Goal: Information Seeking & Learning: Learn about a topic

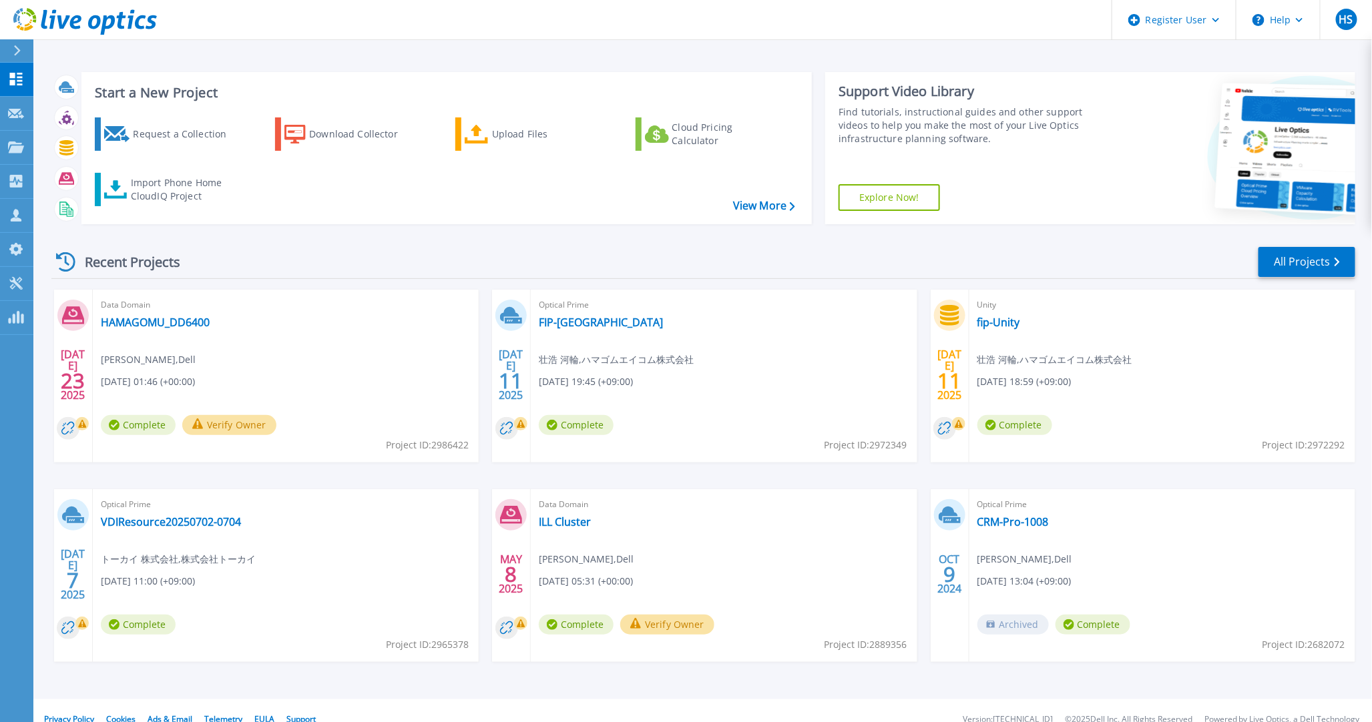
click at [746, 258] on div "Recent Projects All Projects" at bounding box center [703, 262] width 1304 height 33
click at [19, 142] on icon at bounding box center [16, 147] width 16 height 11
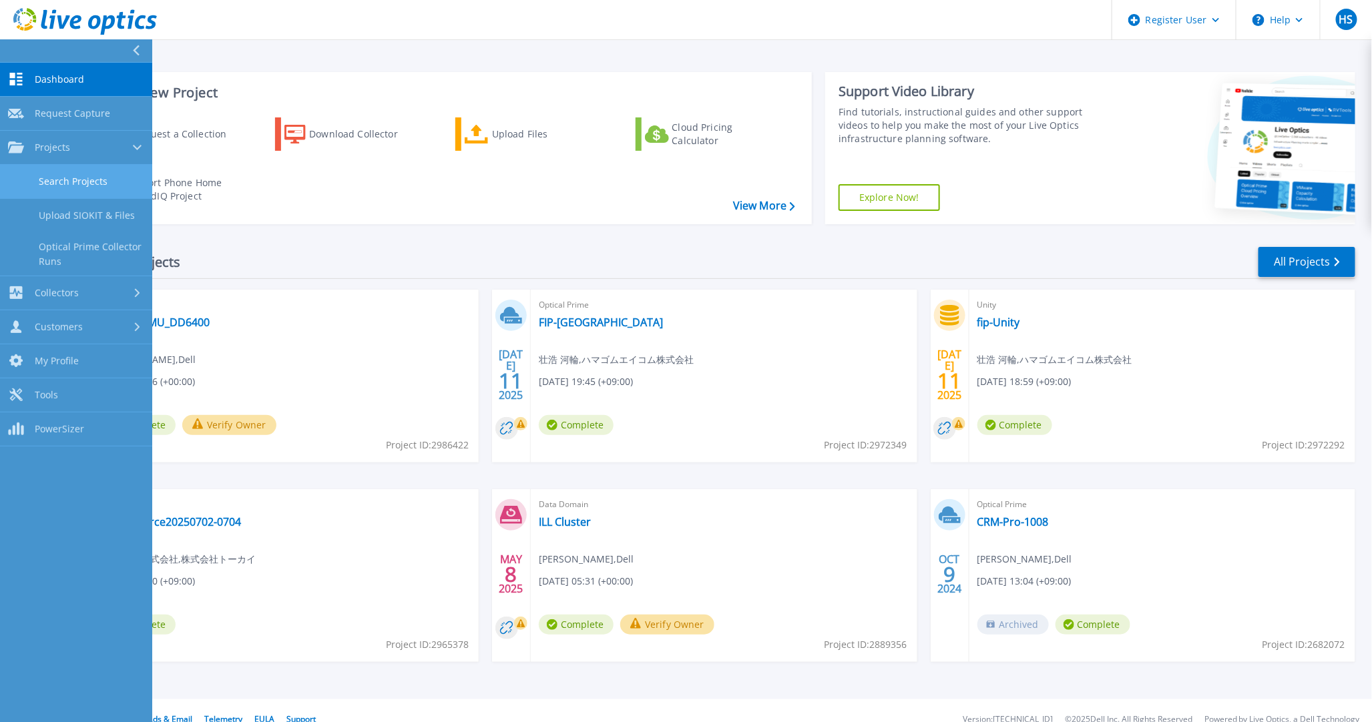
click at [48, 189] on link "Search Projects" at bounding box center [76, 182] width 152 height 34
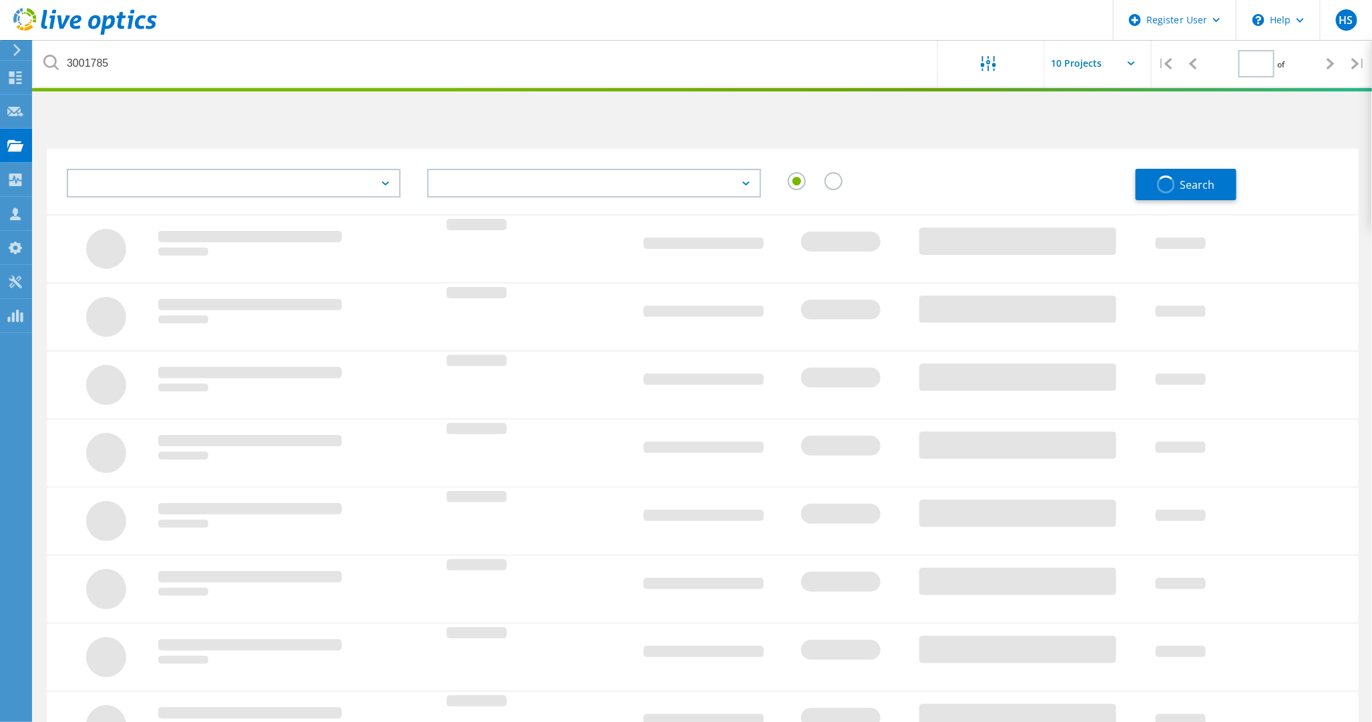
type input "1"
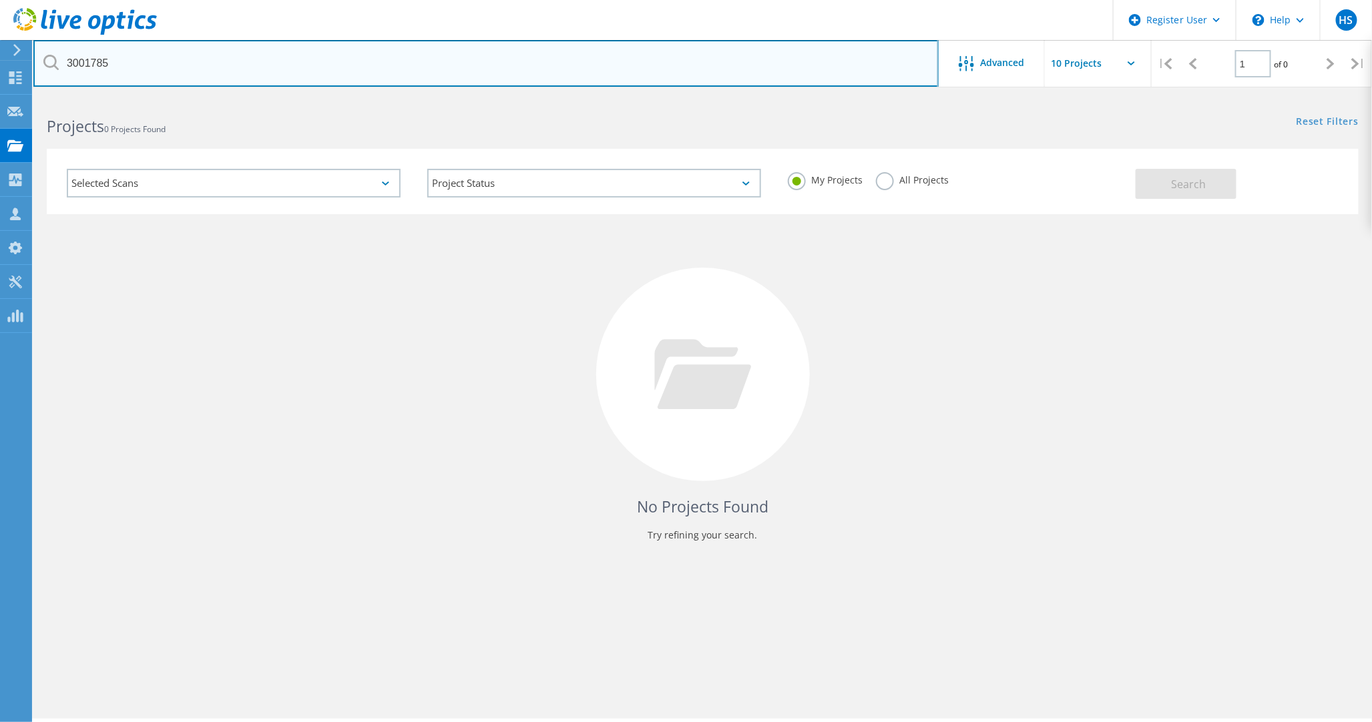
click at [505, 55] on input "3001785" at bounding box center [485, 63] width 905 height 47
paste input "145139"
type input "1451395"
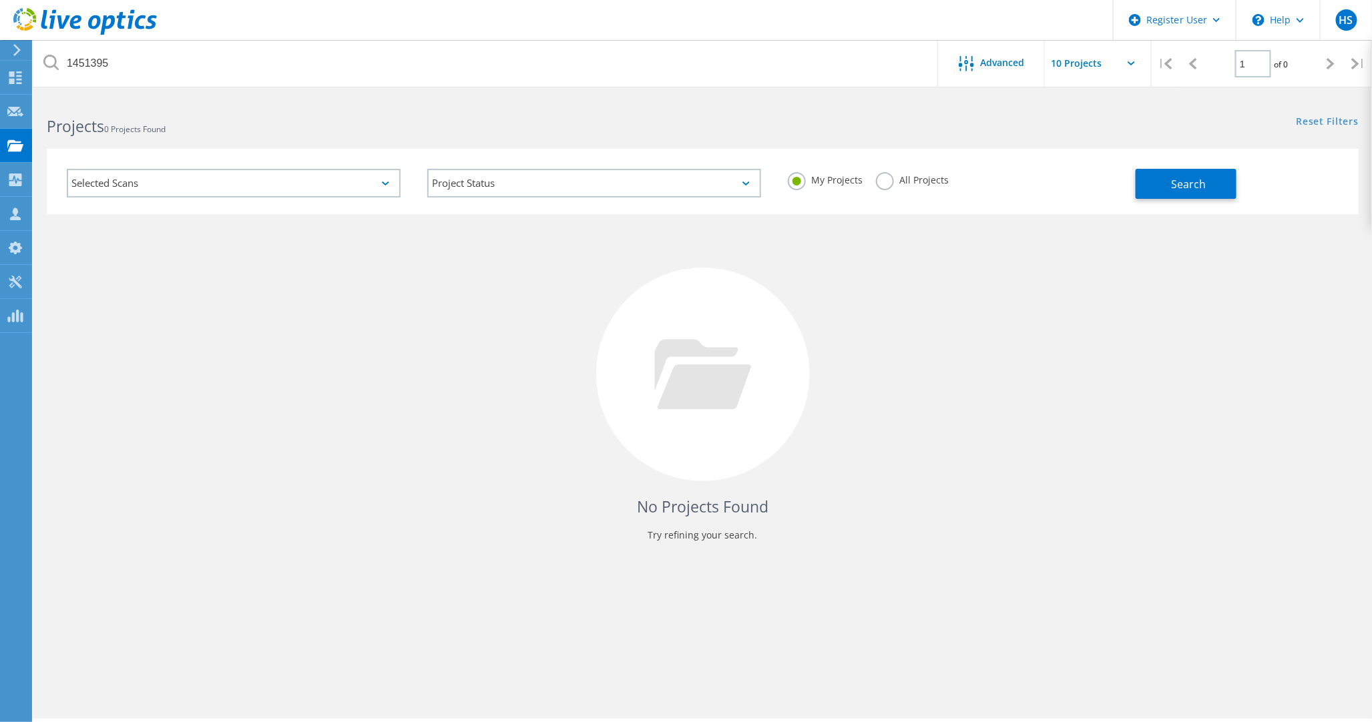
click at [890, 178] on label "All Projects" at bounding box center [912, 178] width 73 height 13
click at [0, 0] on input "All Projects" at bounding box center [0, 0] width 0 height 0
click at [1188, 191] on button "Search" at bounding box center [1186, 184] width 101 height 30
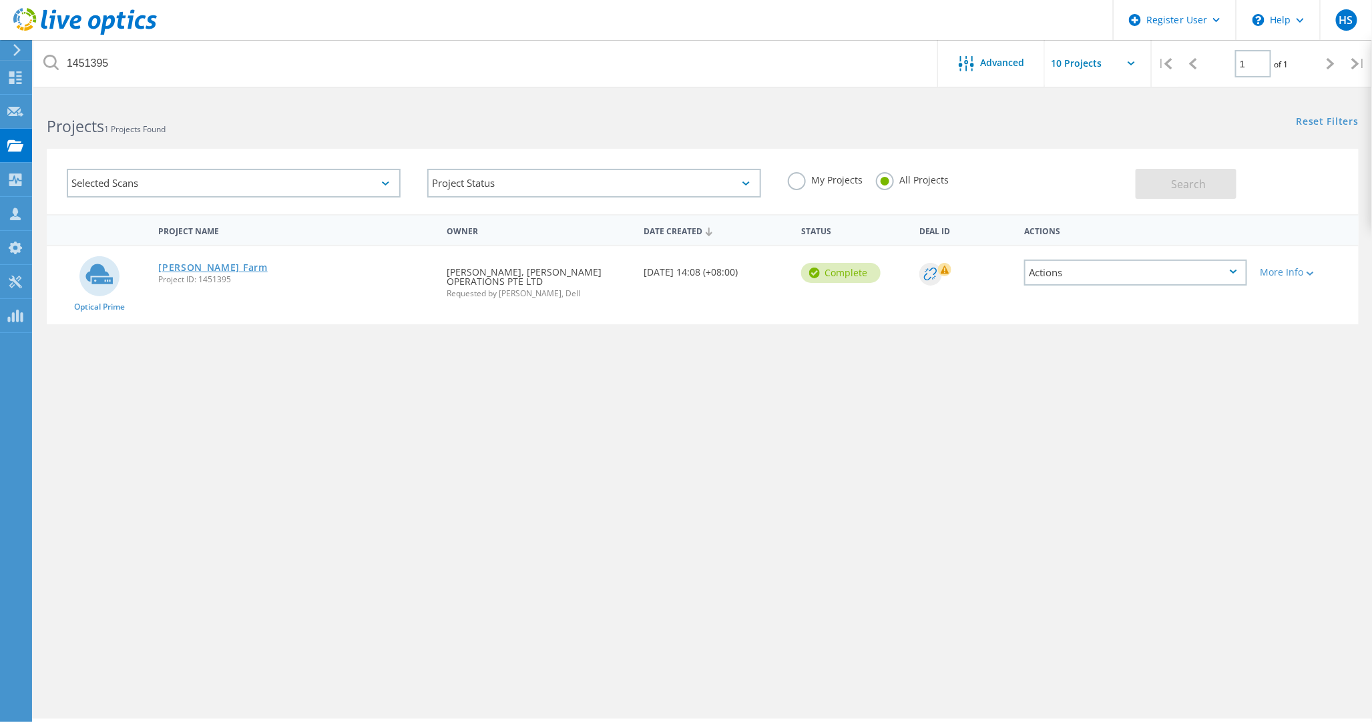
click at [200, 263] on link "Dyson VM Farm" at bounding box center [212, 267] width 109 height 9
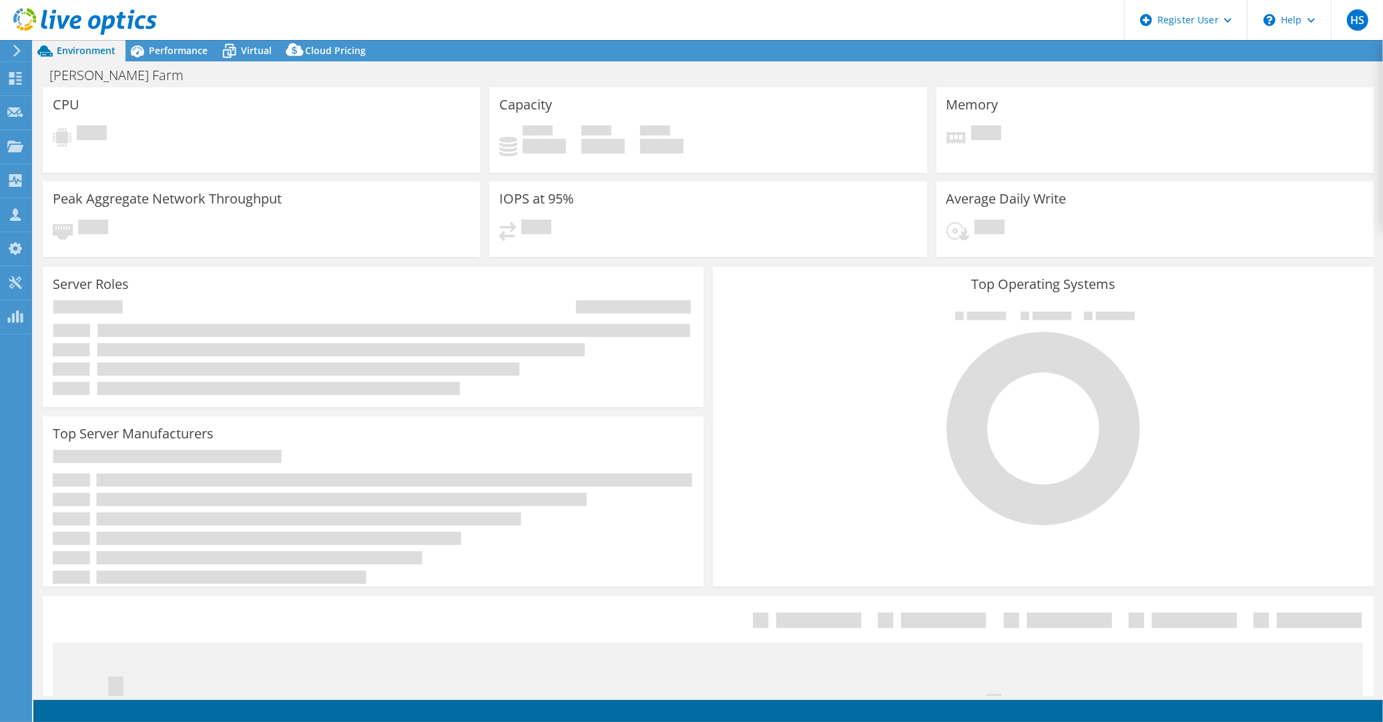
select select "[GEOGRAPHIC_DATA]"
select select "USD"
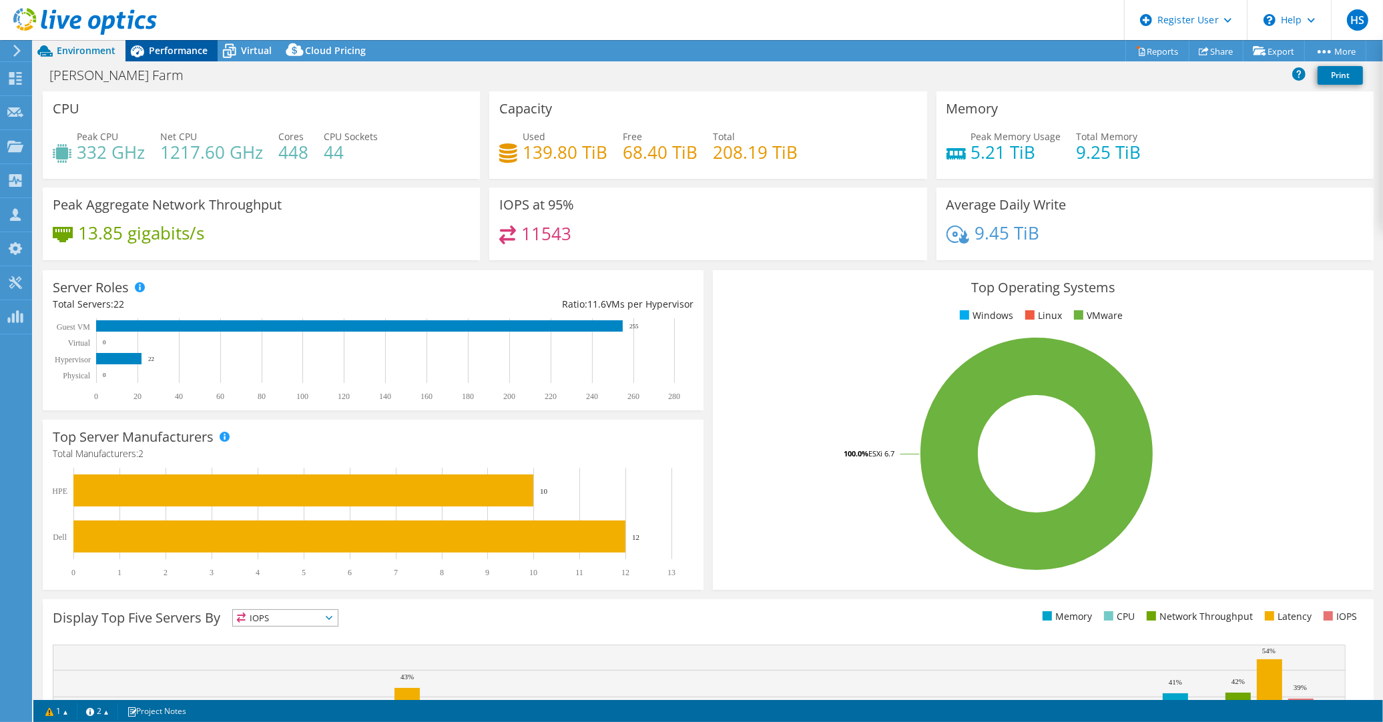
click at [174, 57] on div "Performance" at bounding box center [172, 50] width 92 height 21
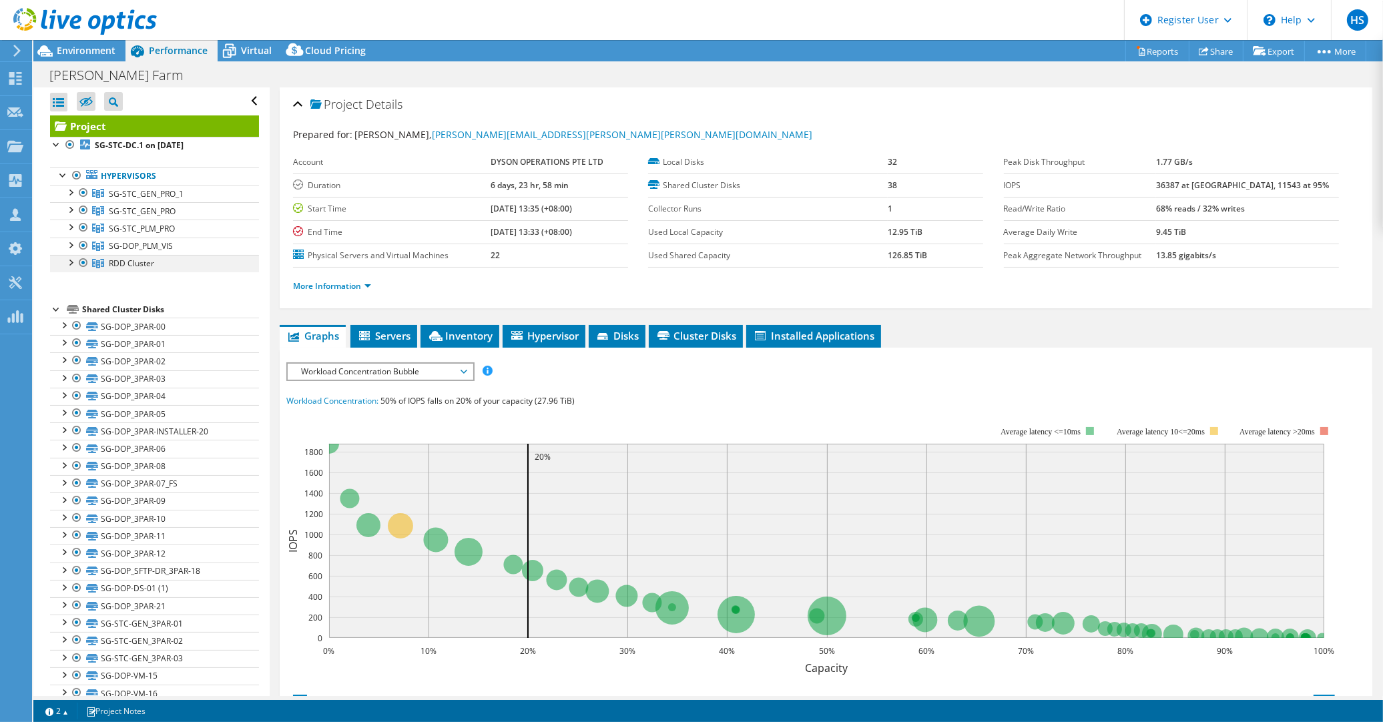
click at [75, 255] on div at bounding box center [69, 261] width 13 height 13
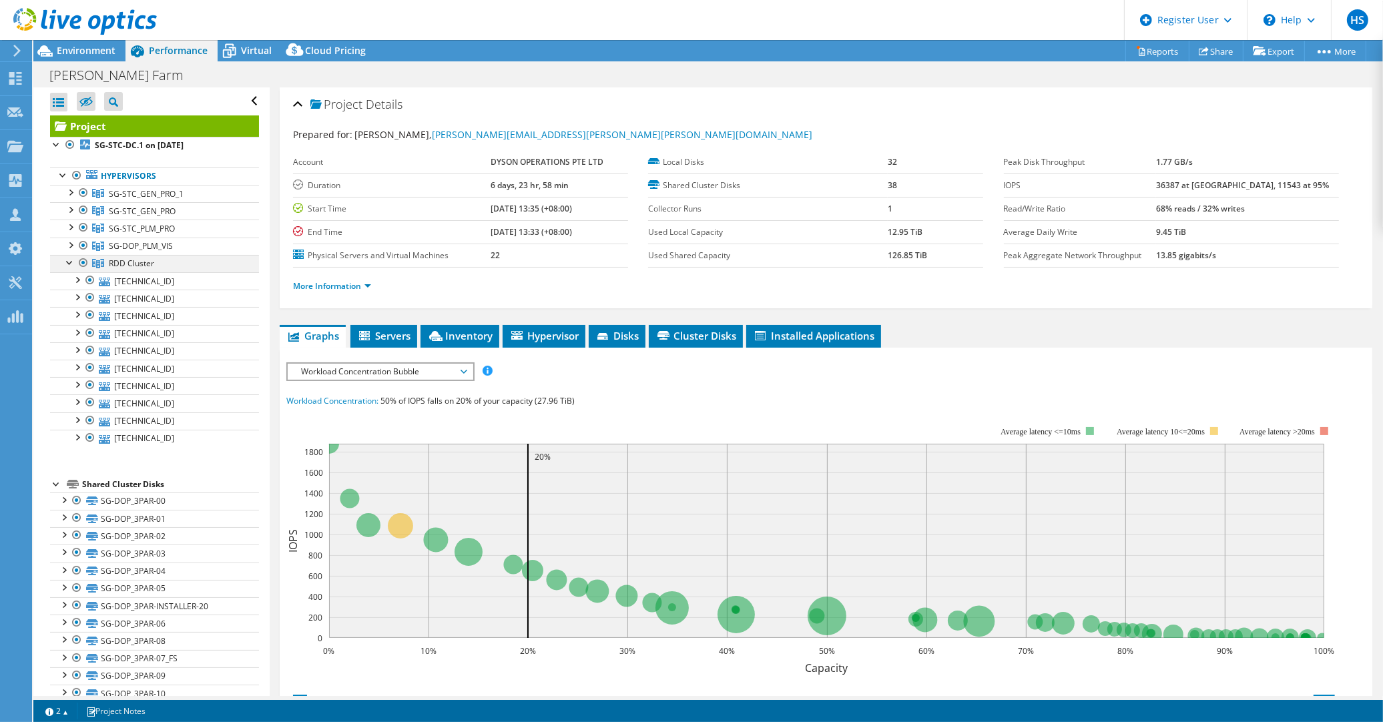
click at [83, 255] on div at bounding box center [83, 263] width 13 height 16
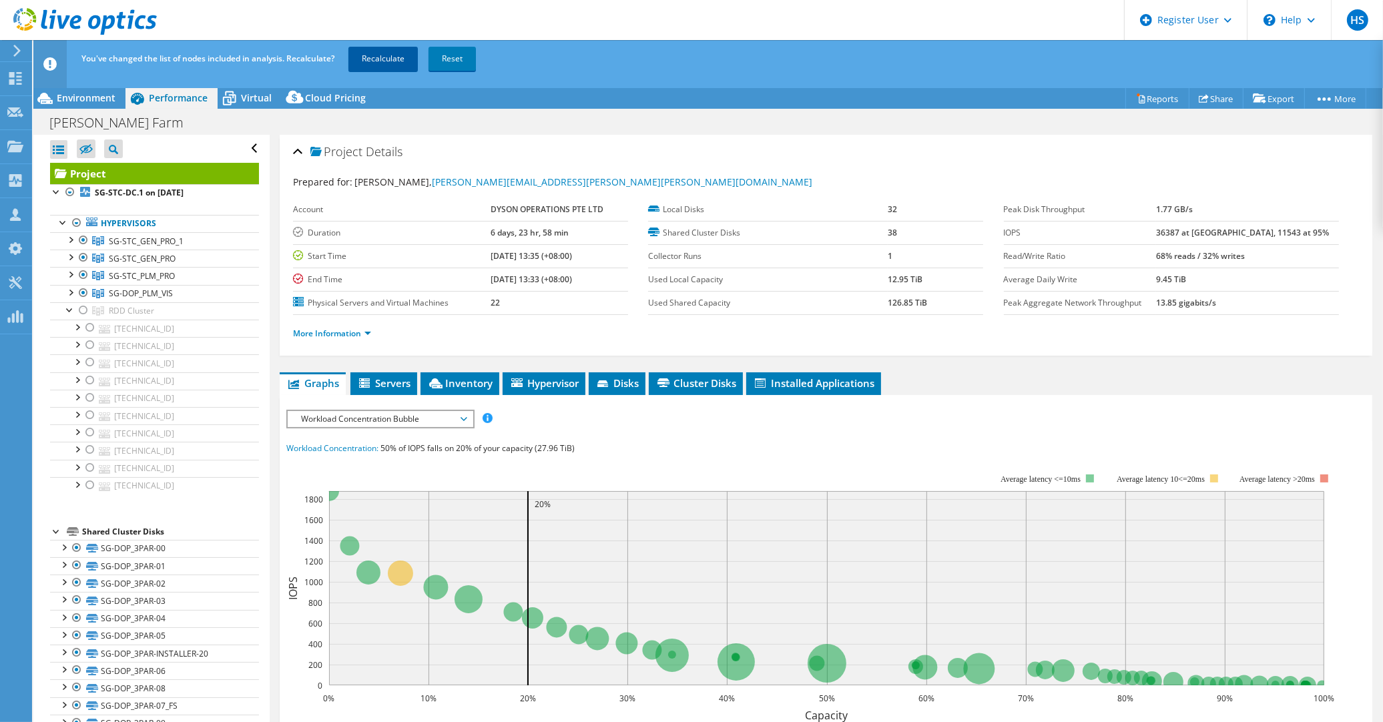
click at [389, 52] on link "Recalculate" at bounding box center [383, 59] width 69 height 24
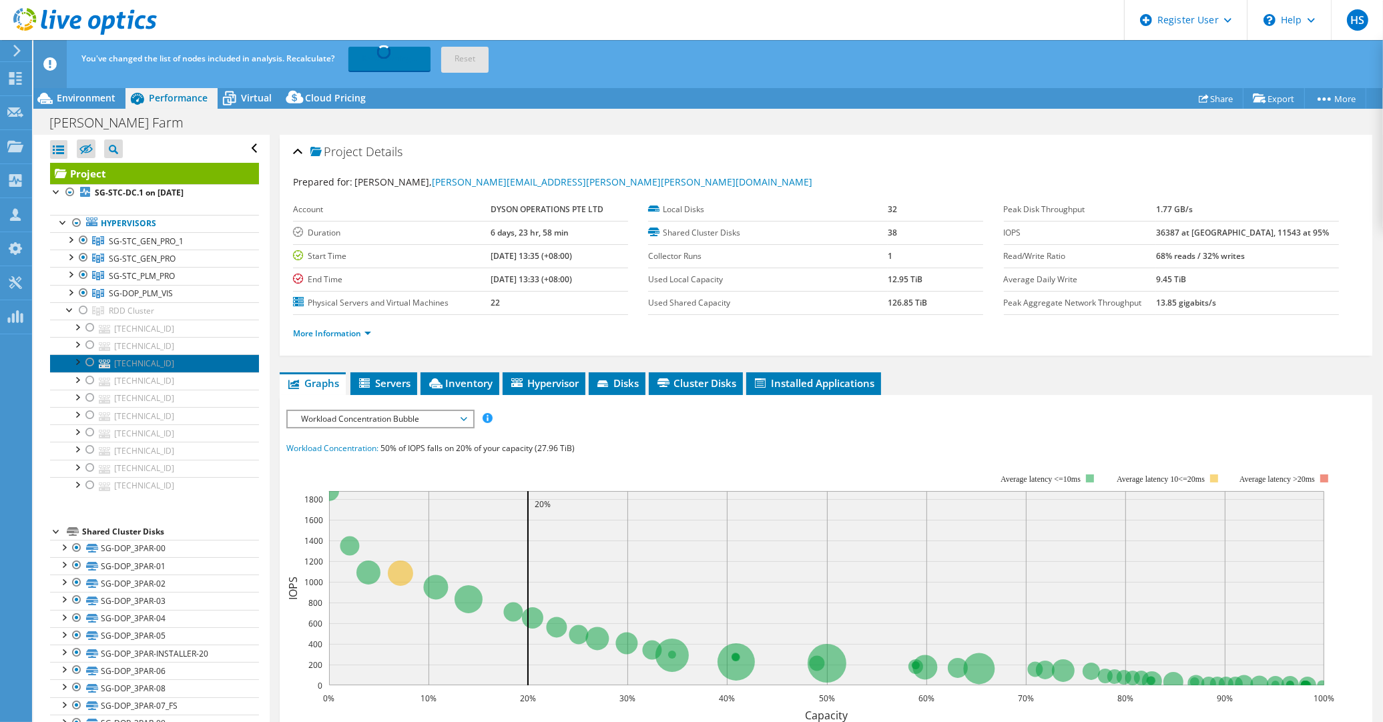
click at [157, 355] on link "[TECHNICAL_ID]" at bounding box center [154, 363] width 209 height 17
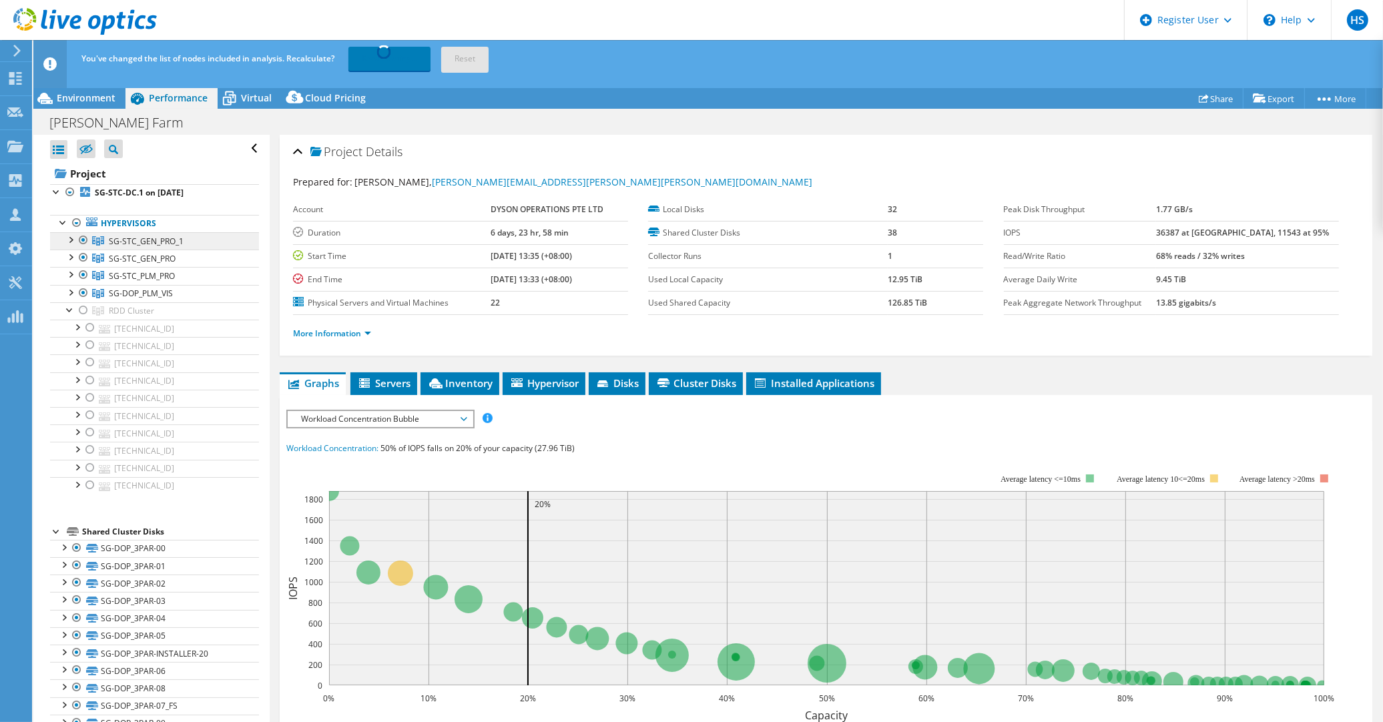
click at [145, 236] on span "SG-STC_GEN_PRO_1" at bounding box center [146, 241] width 75 height 11
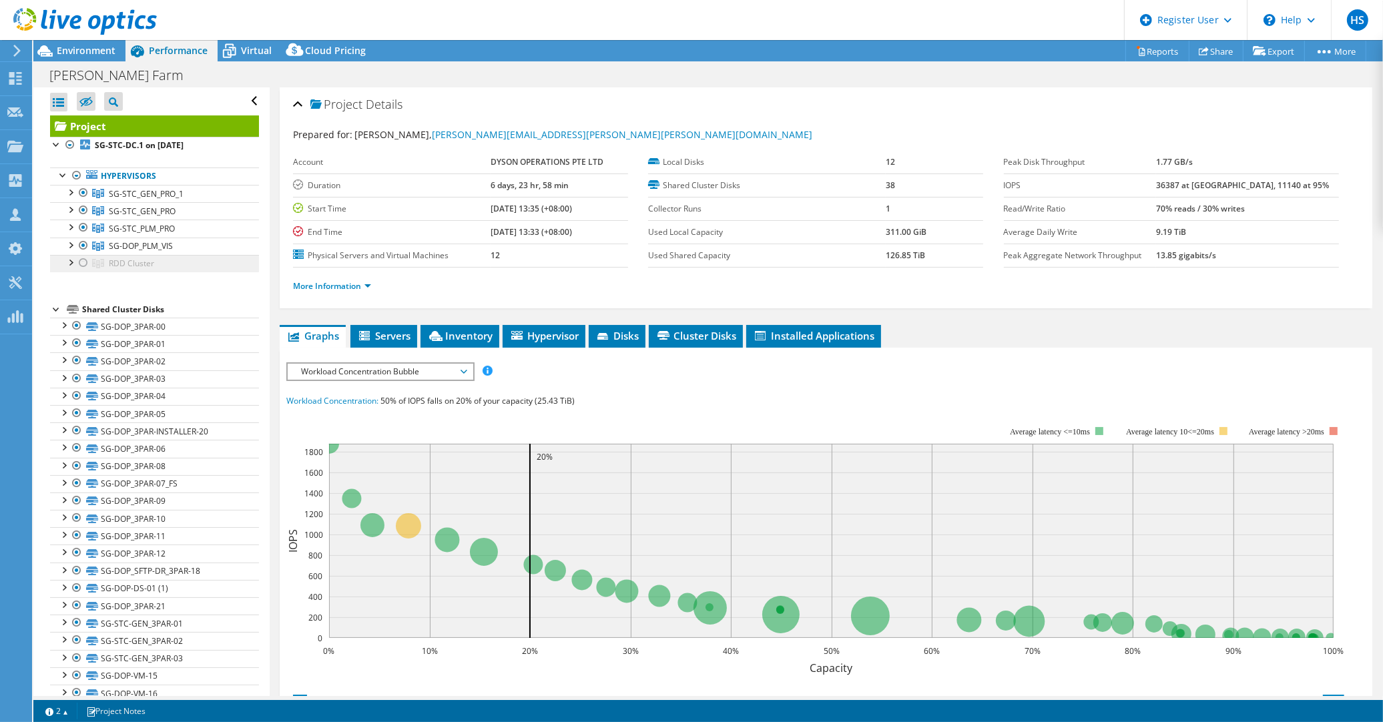
click at [204, 202] on link "RDD Cluster" at bounding box center [154, 193] width 209 height 17
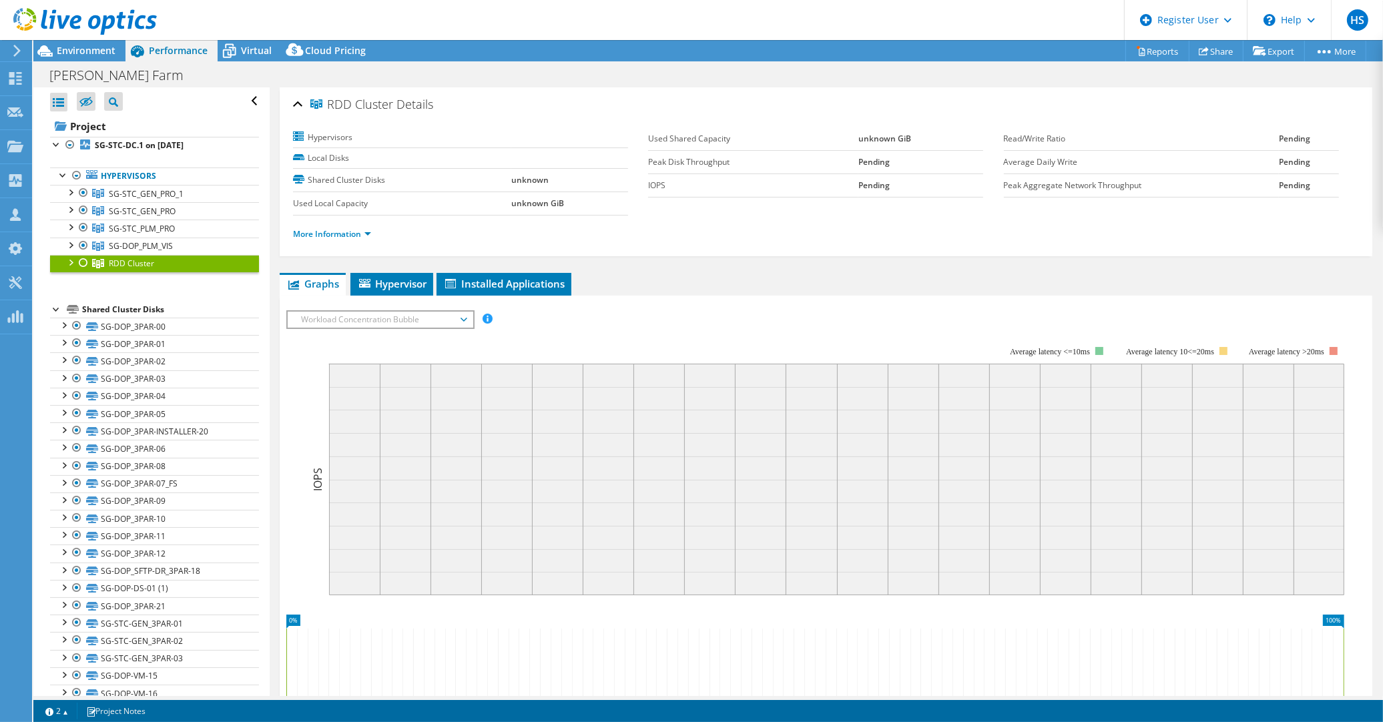
click at [65, 255] on div at bounding box center [69, 261] width 13 height 13
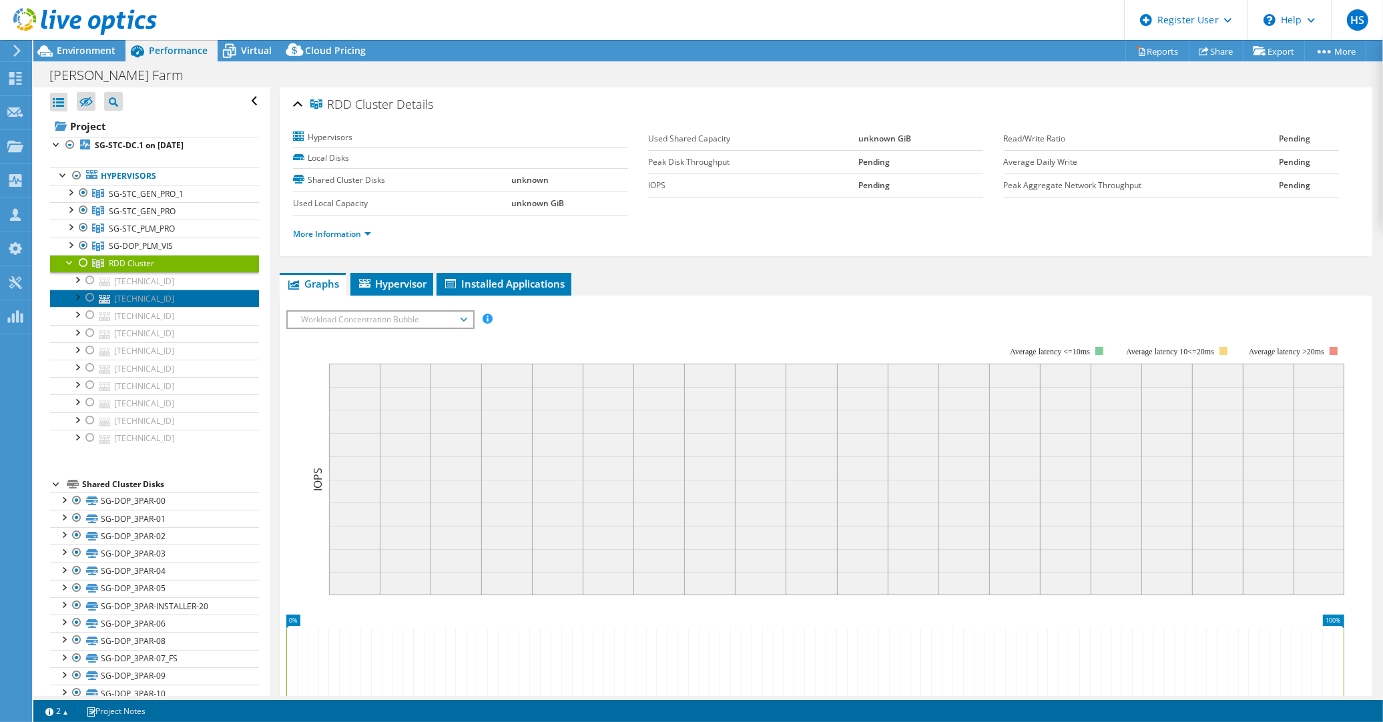
click at [236, 290] on link "[TECHNICAL_ID]" at bounding box center [154, 298] width 209 height 17
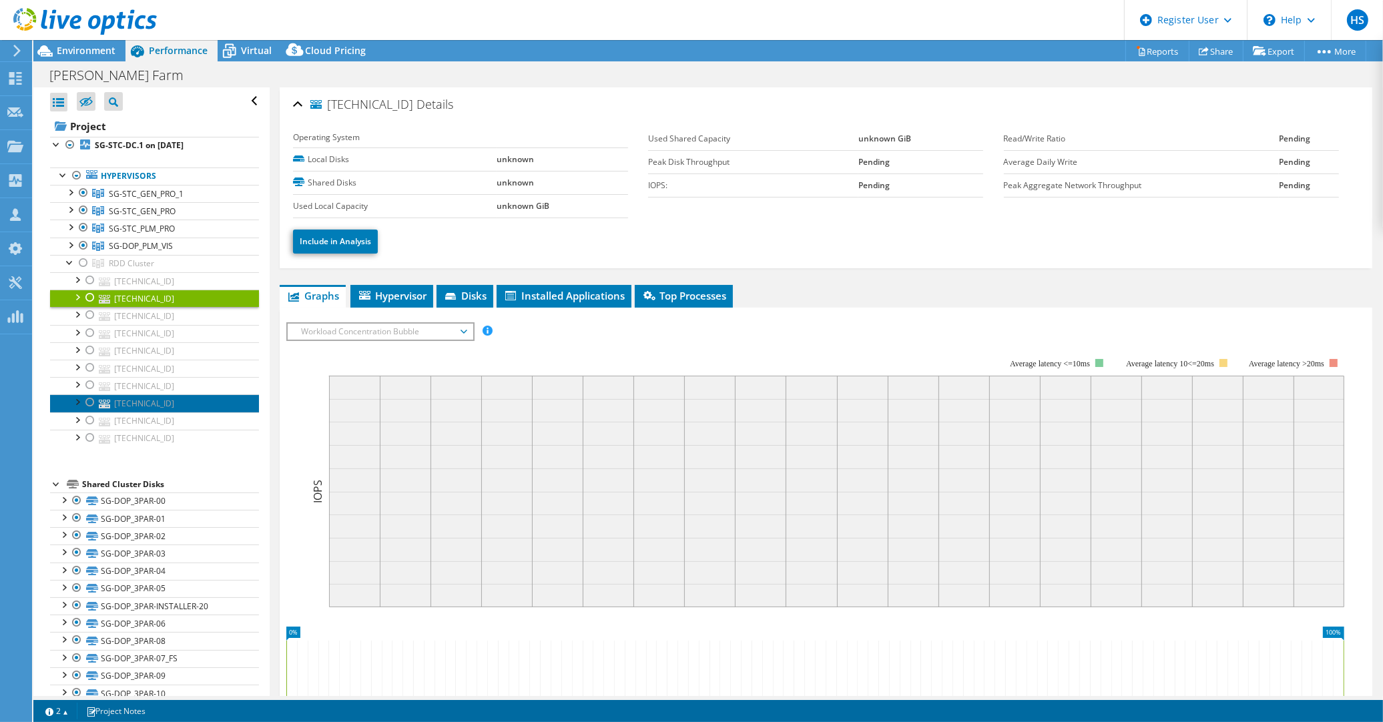
click at [224, 395] on link "[TECHNICAL_ID]" at bounding box center [154, 403] width 209 height 17
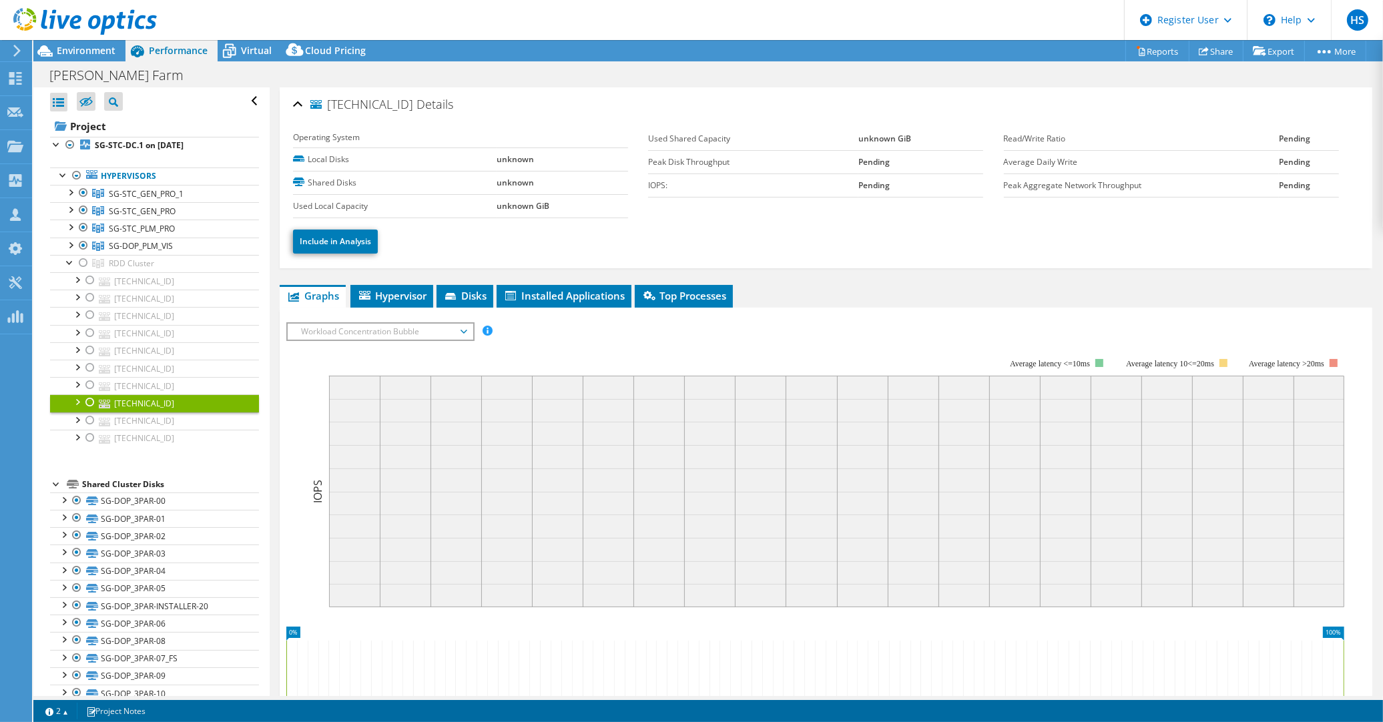
click at [216, 405] on ul "Hypervisors SG-STC_GEN_PRO_1 sg-dop-esx-p01.dyson.global.corp" at bounding box center [154, 307] width 209 height 306
click at [179, 290] on link "[TECHNICAL_ID]" at bounding box center [154, 298] width 209 height 17
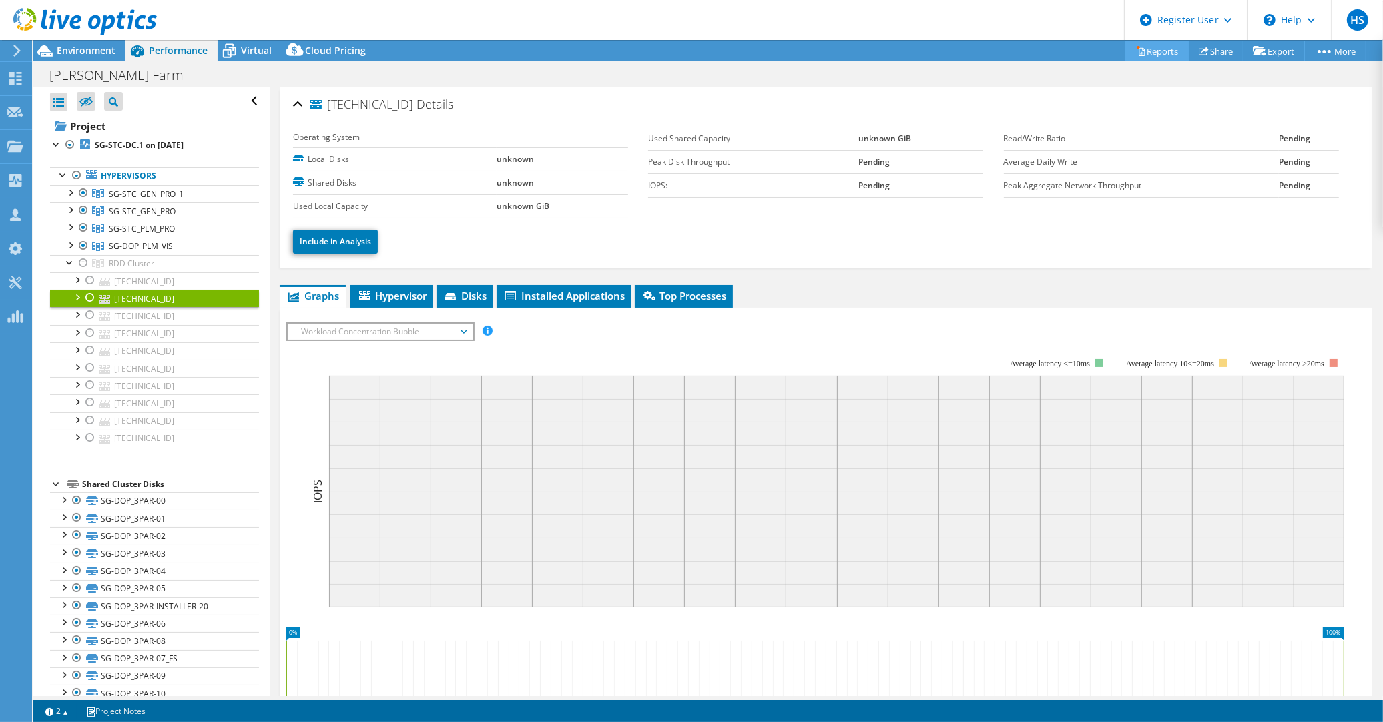
click at [1136, 52] on icon at bounding box center [1141, 51] width 10 height 10
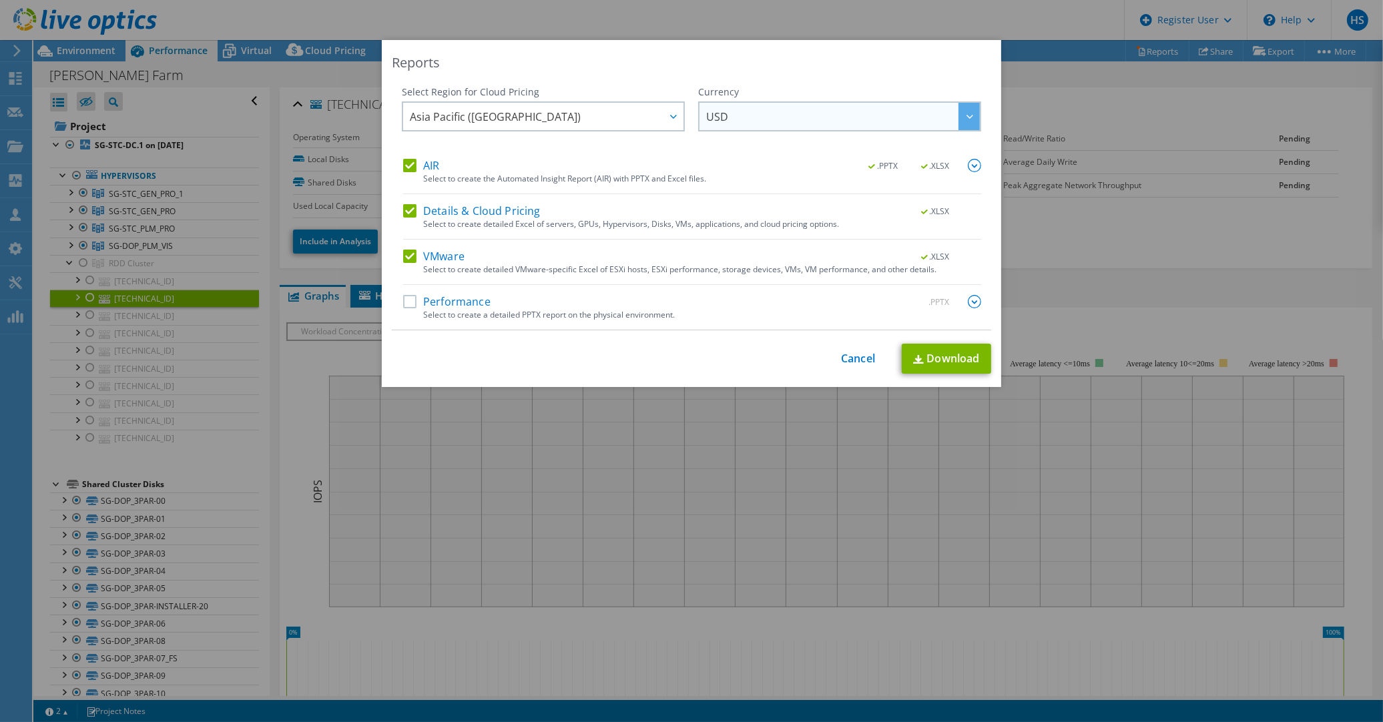
click at [772, 118] on span "USD" at bounding box center [843, 116] width 274 height 27
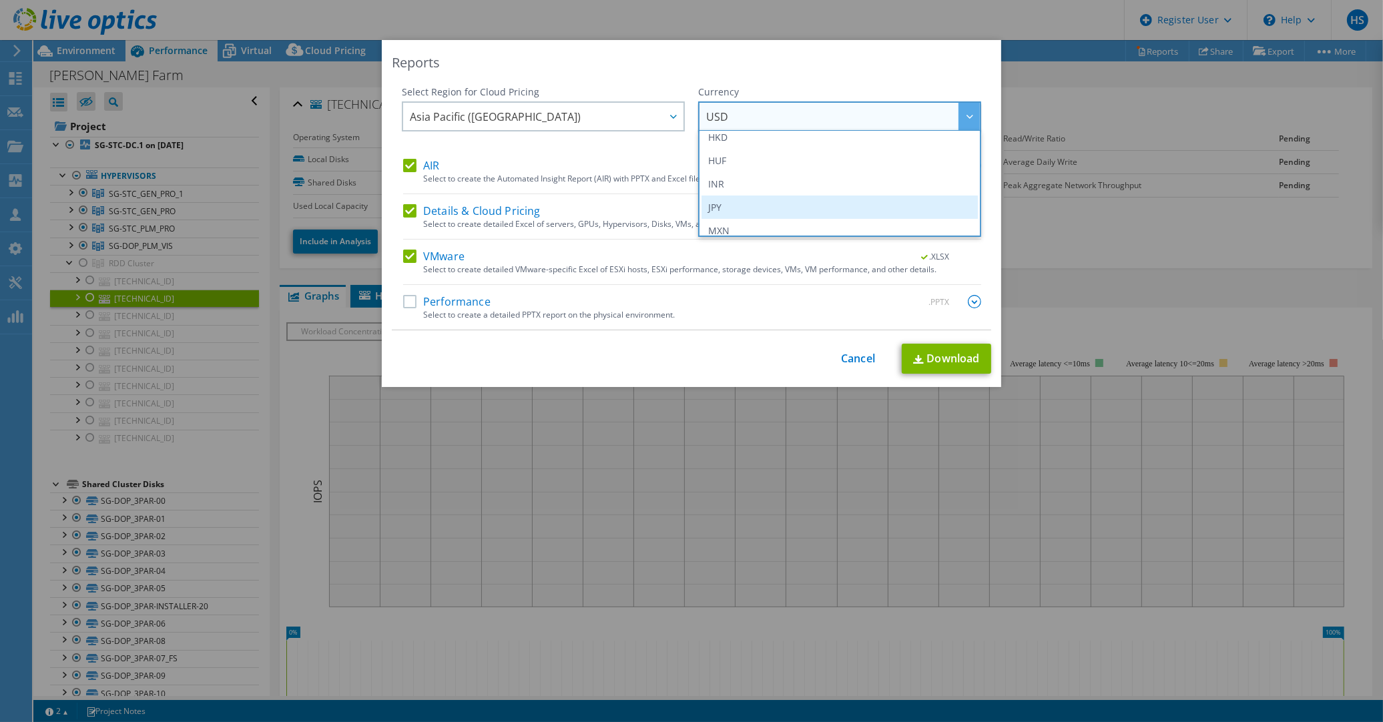
click at [756, 201] on li "JPY" at bounding box center [840, 207] width 276 height 23
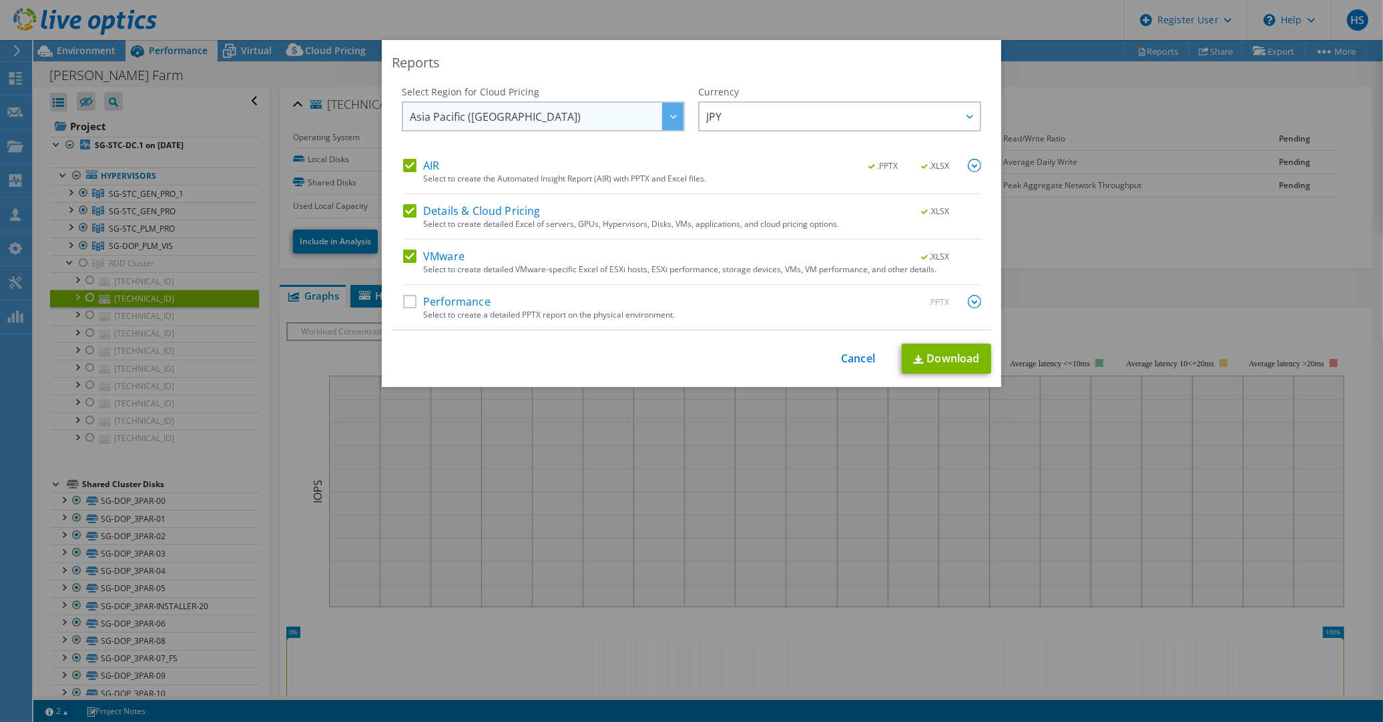
click at [616, 119] on span "Asia Pacific ([GEOGRAPHIC_DATA])" at bounding box center [547, 116] width 274 height 27
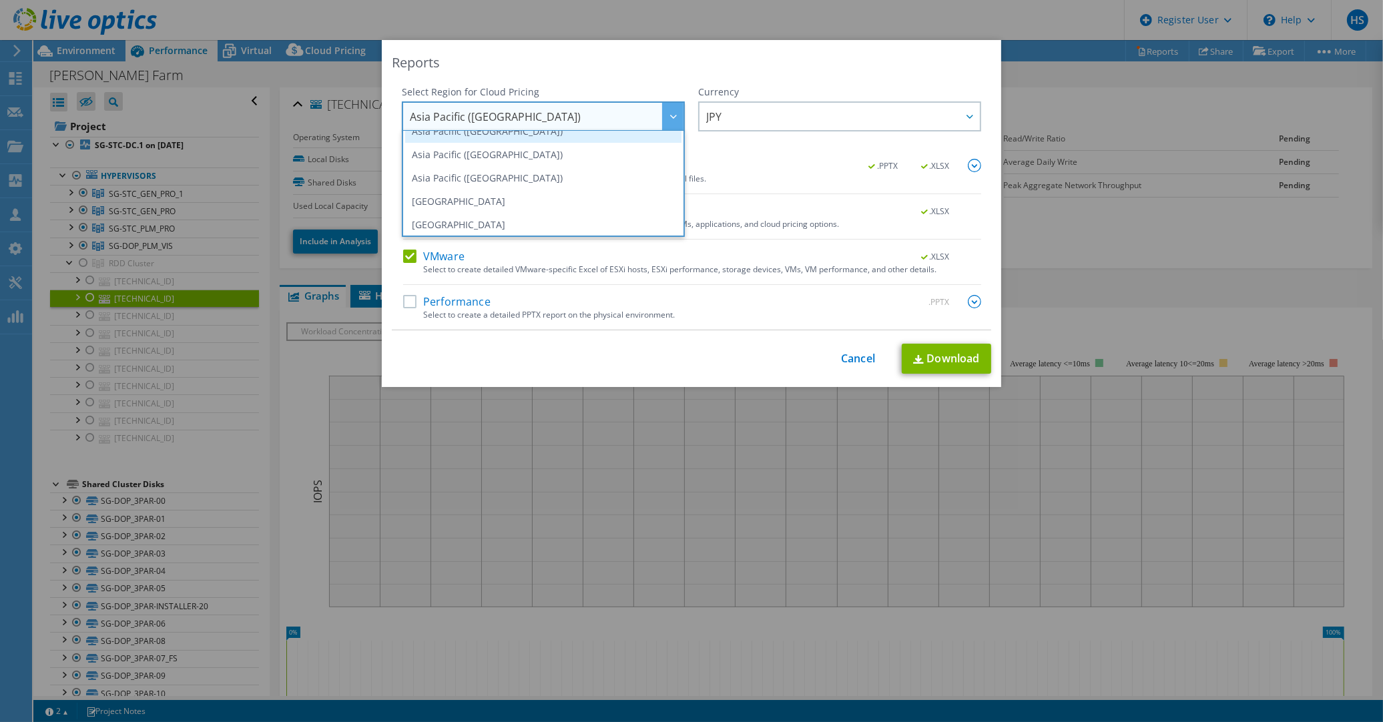
scroll to position [61, 0]
click at [575, 178] on li "Asia Pacific ([GEOGRAPHIC_DATA])" at bounding box center [543, 177] width 276 height 23
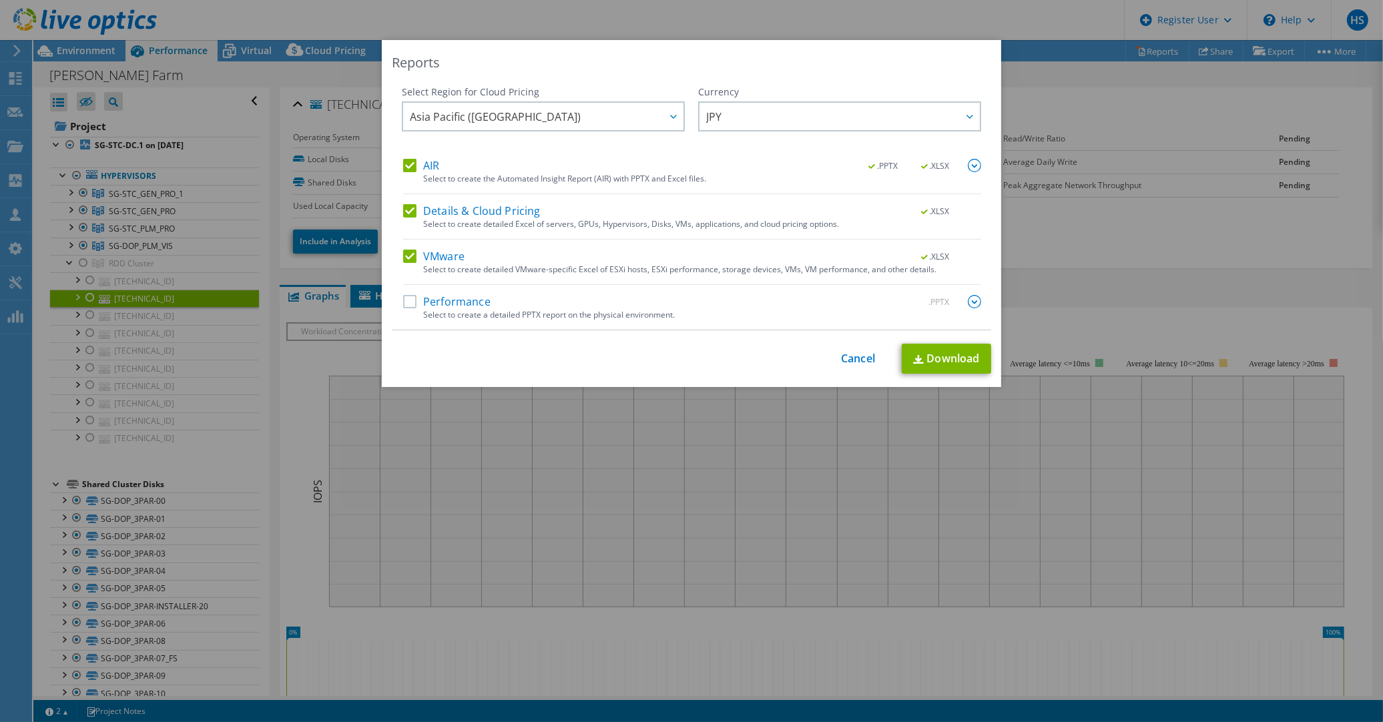
click at [395, 303] on div "Select Region for Cloud Pricing Asia Pacific (Hong Kong) Asia Pacific (Mumbai) …" at bounding box center [692, 207] width 600 height 245
click at [405, 304] on label "Performance" at bounding box center [446, 301] width 87 height 13
click at [0, 0] on input "Performance" at bounding box center [0, 0] width 0 height 0
click at [915, 358] on img at bounding box center [918, 359] width 11 height 9
click at [286, 622] on div "Reports Select Region for Cloud Pricing Asia Pacific (Hong Kong) Asia Pacific (…" at bounding box center [691, 361] width 1383 height 642
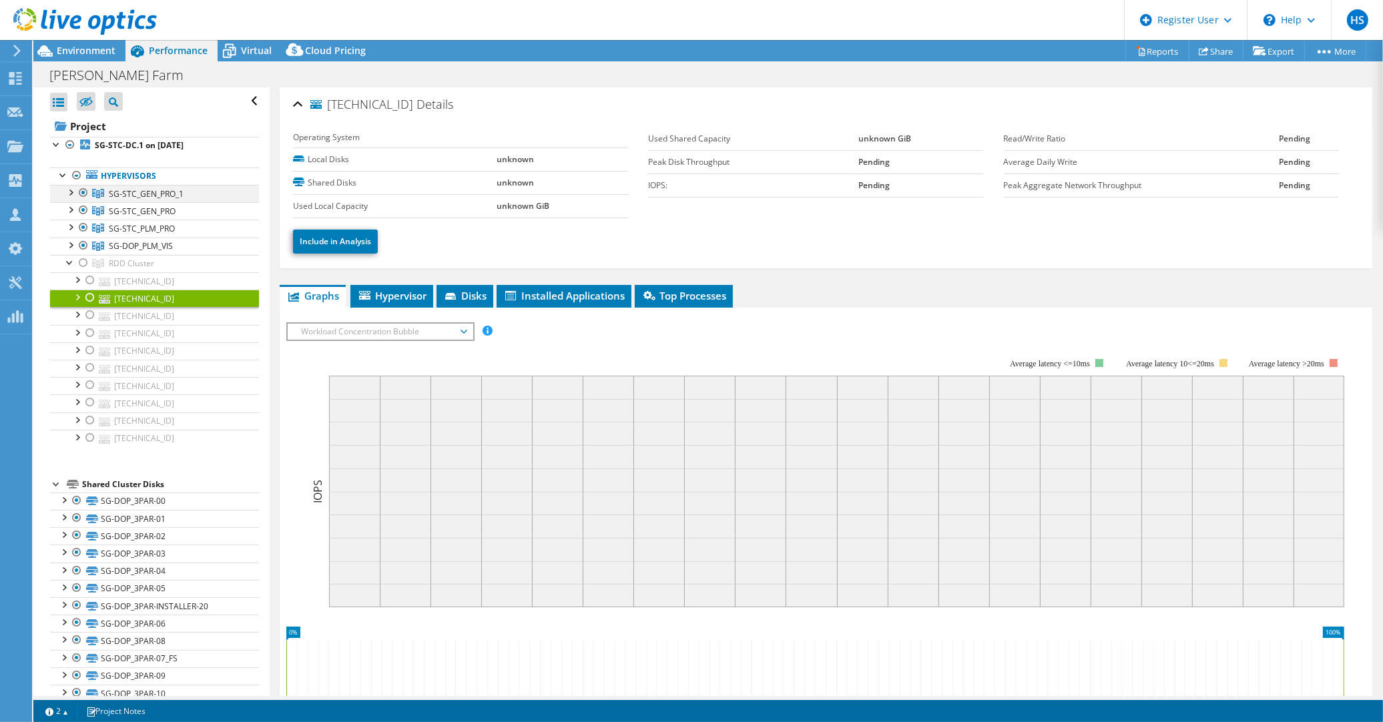
click at [73, 185] on div at bounding box center [69, 191] width 13 height 13
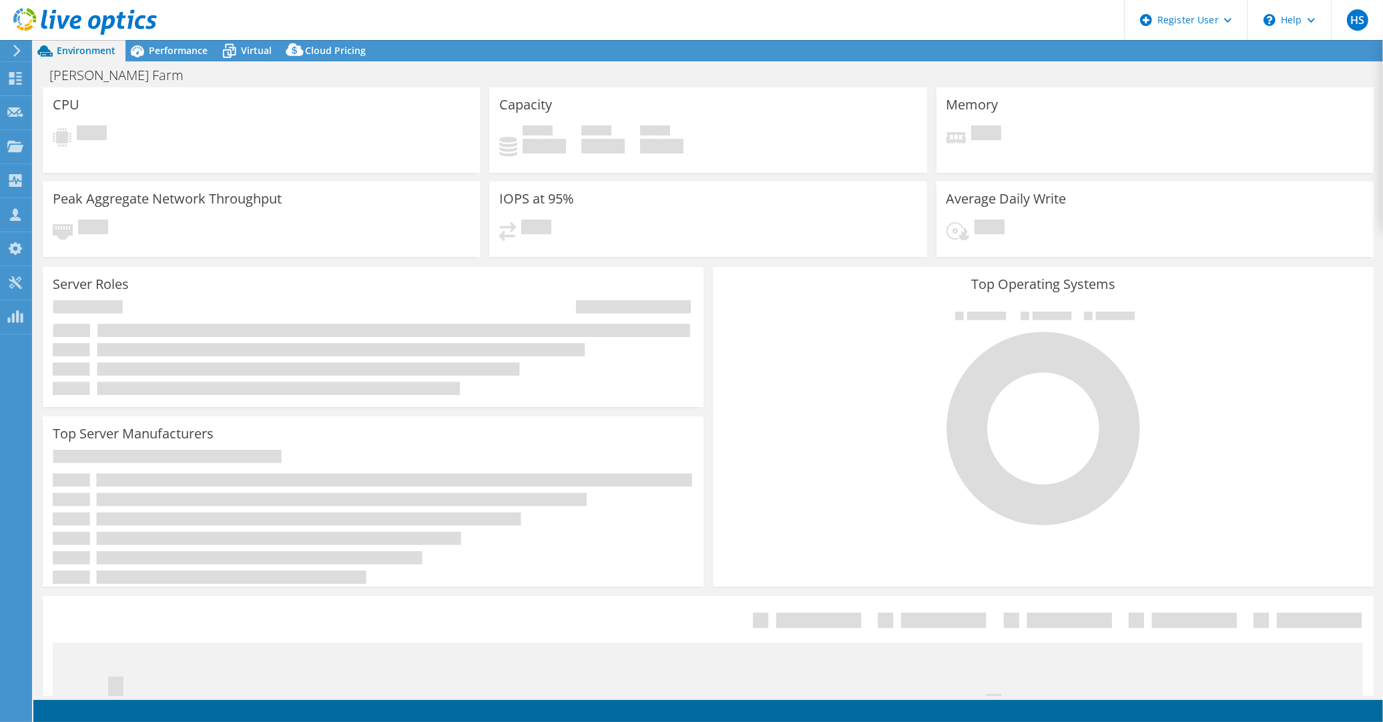
select select "[GEOGRAPHIC_DATA]"
select select "JPY"
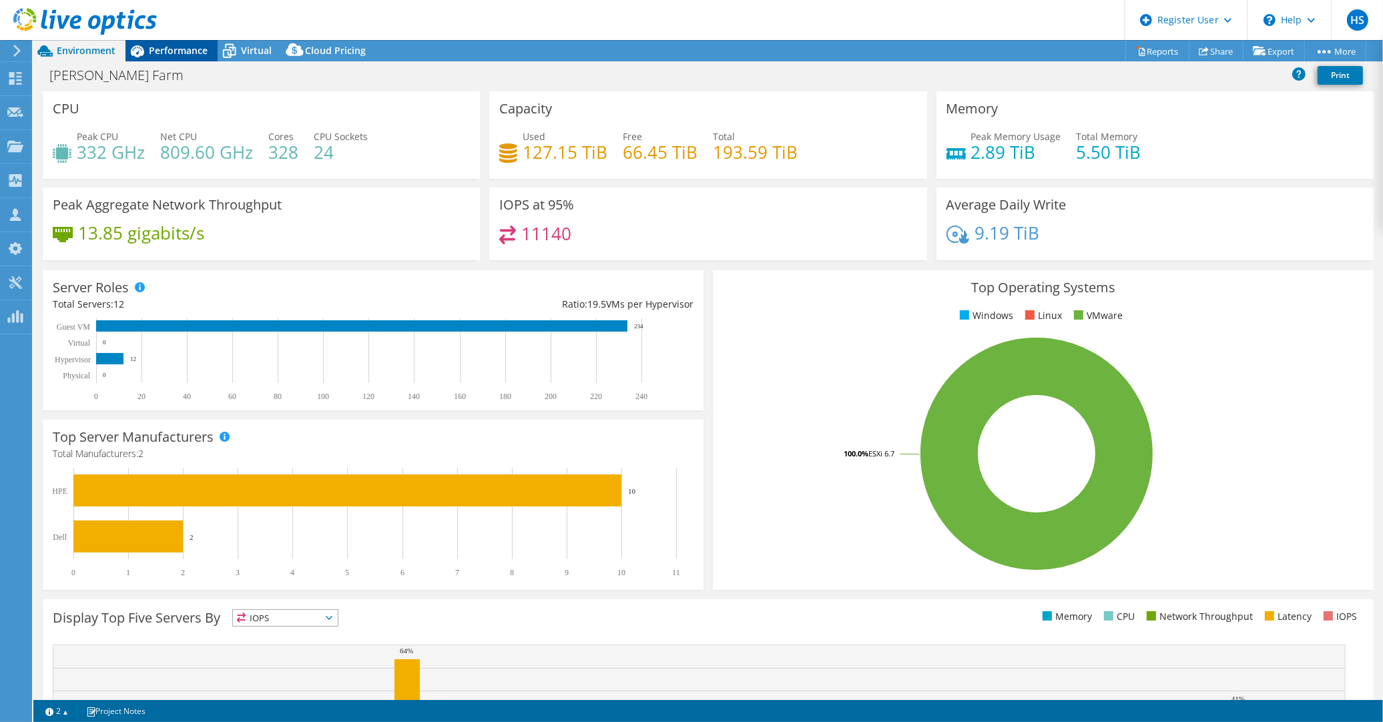
click at [177, 51] on span "Performance" at bounding box center [178, 50] width 59 height 13
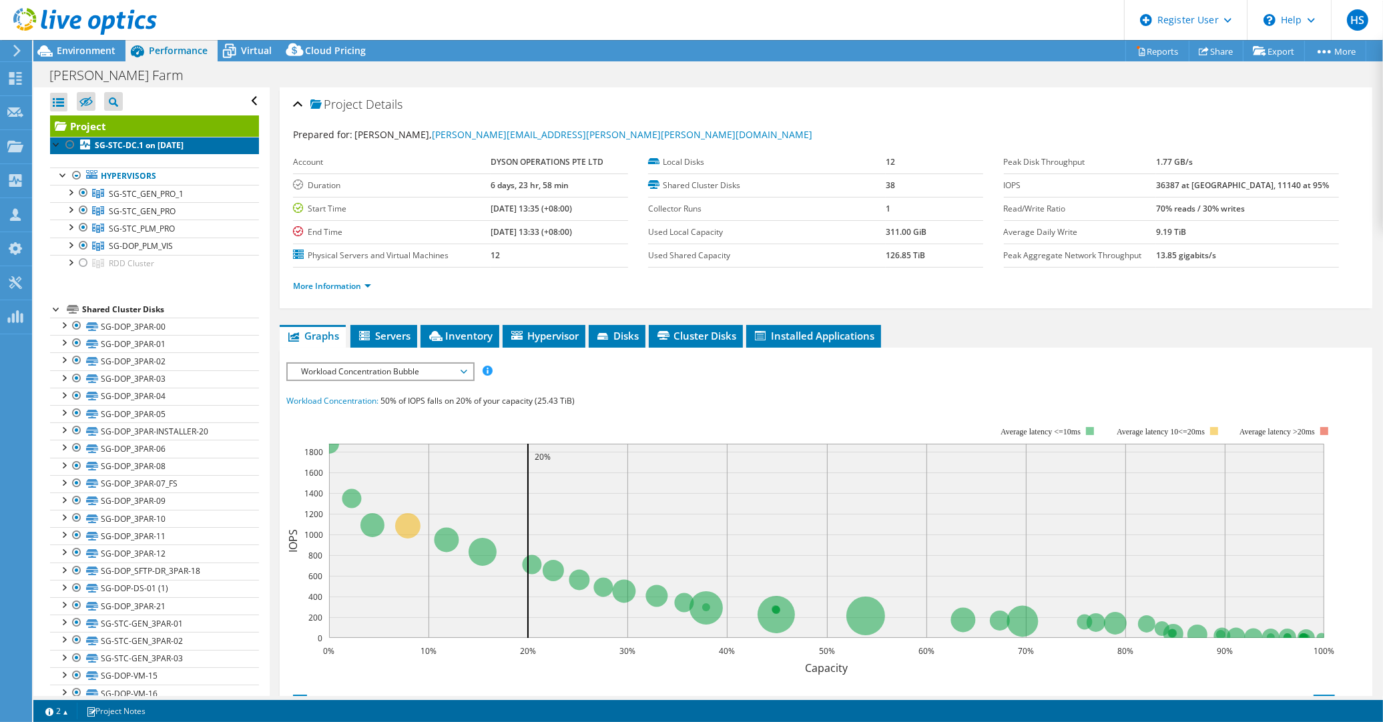
click at [151, 140] on b "SG-STC-DC.1 on [DATE]" at bounding box center [139, 145] width 89 height 11
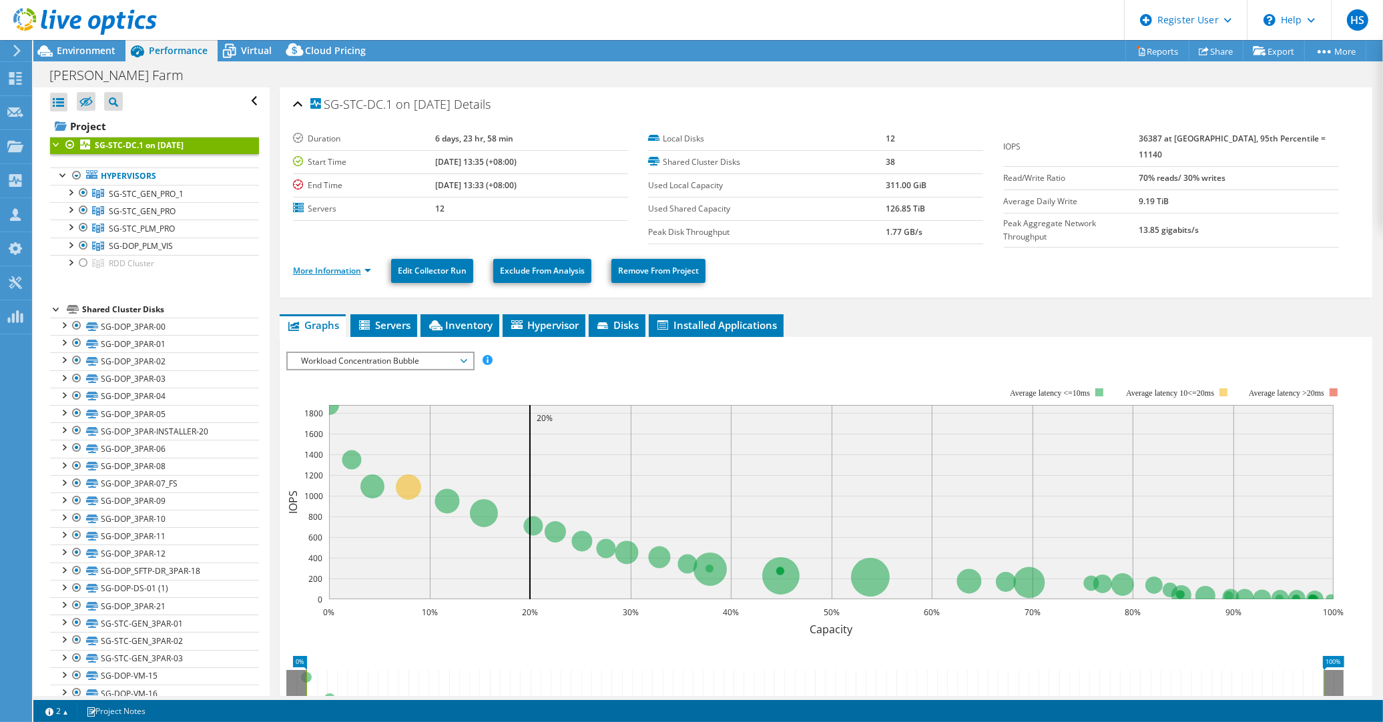
click at [336, 265] on link "More Information" at bounding box center [332, 270] width 78 height 11
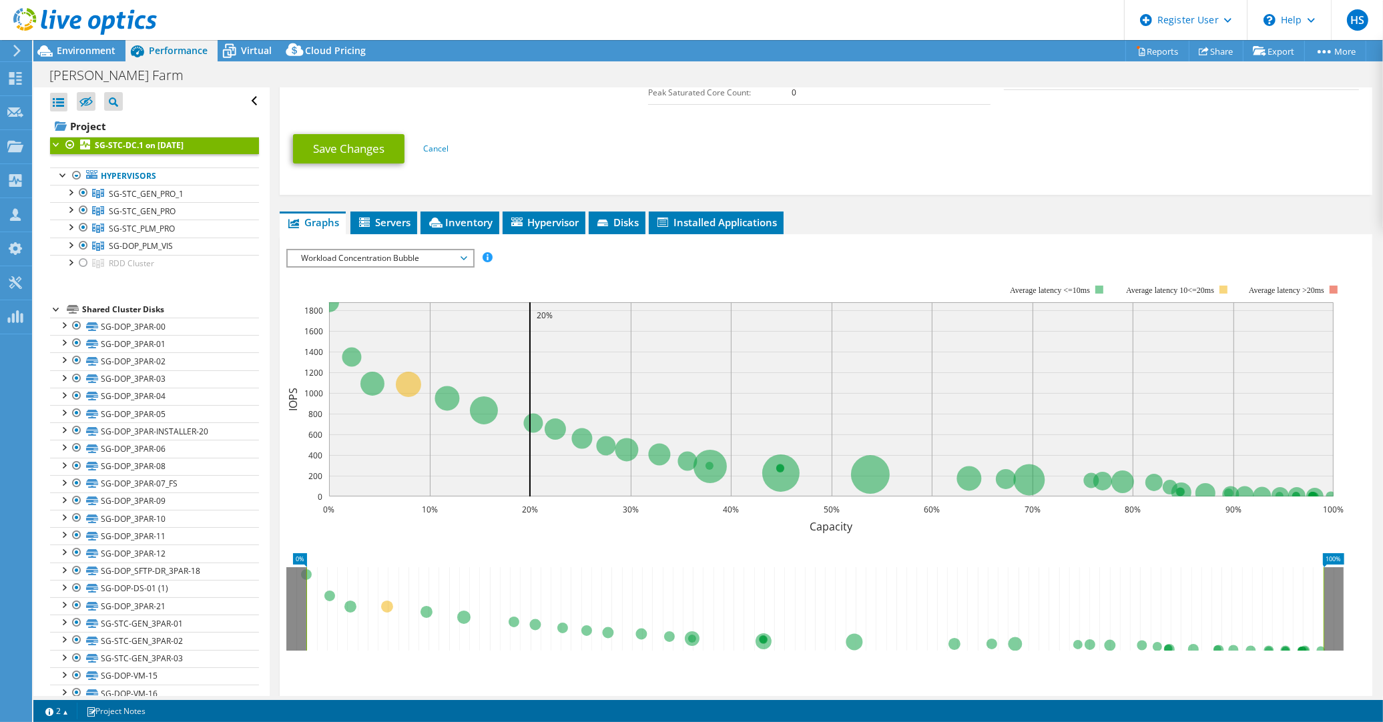
scroll to position [415, 0]
click at [363, 250] on span "Workload Concentration Bubble" at bounding box center [380, 258] width 172 height 16
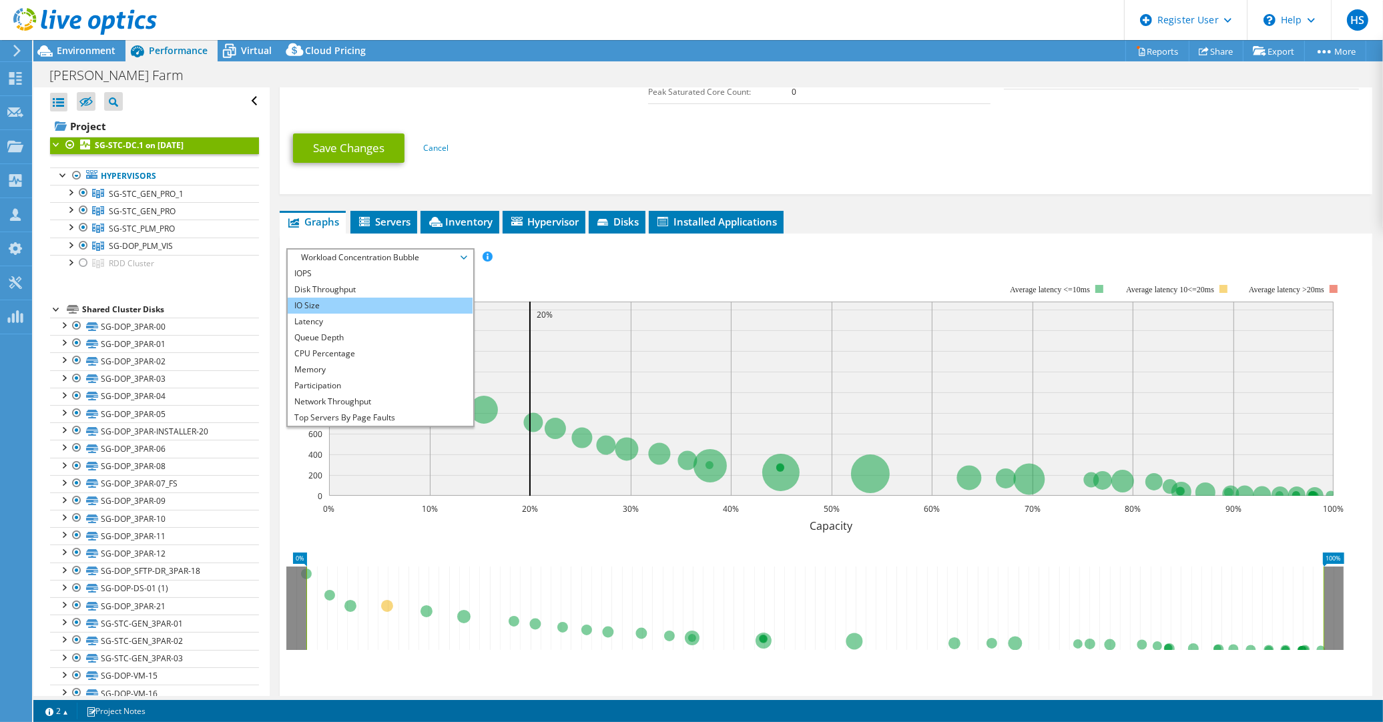
click at [351, 298] on li "IO Size" at bounding box center [380, 306] width 185 height 16
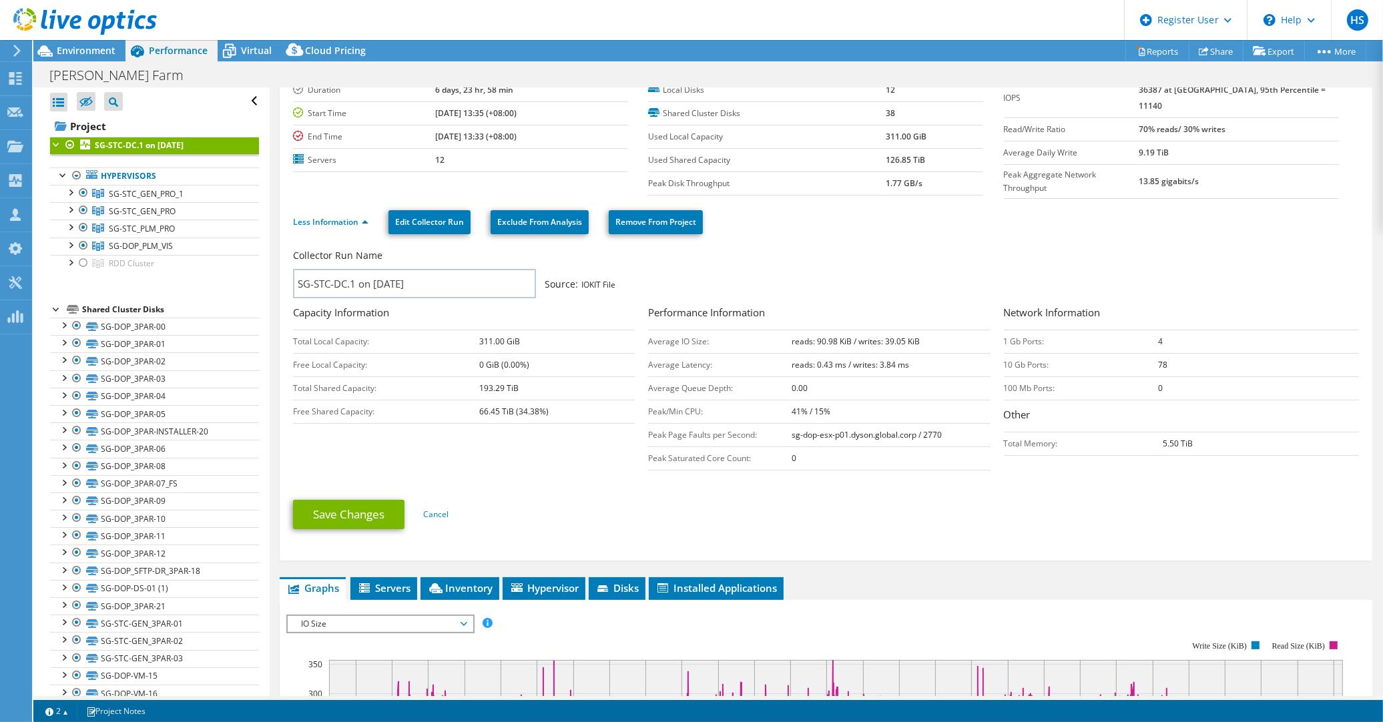
scroll to position [0, 0]
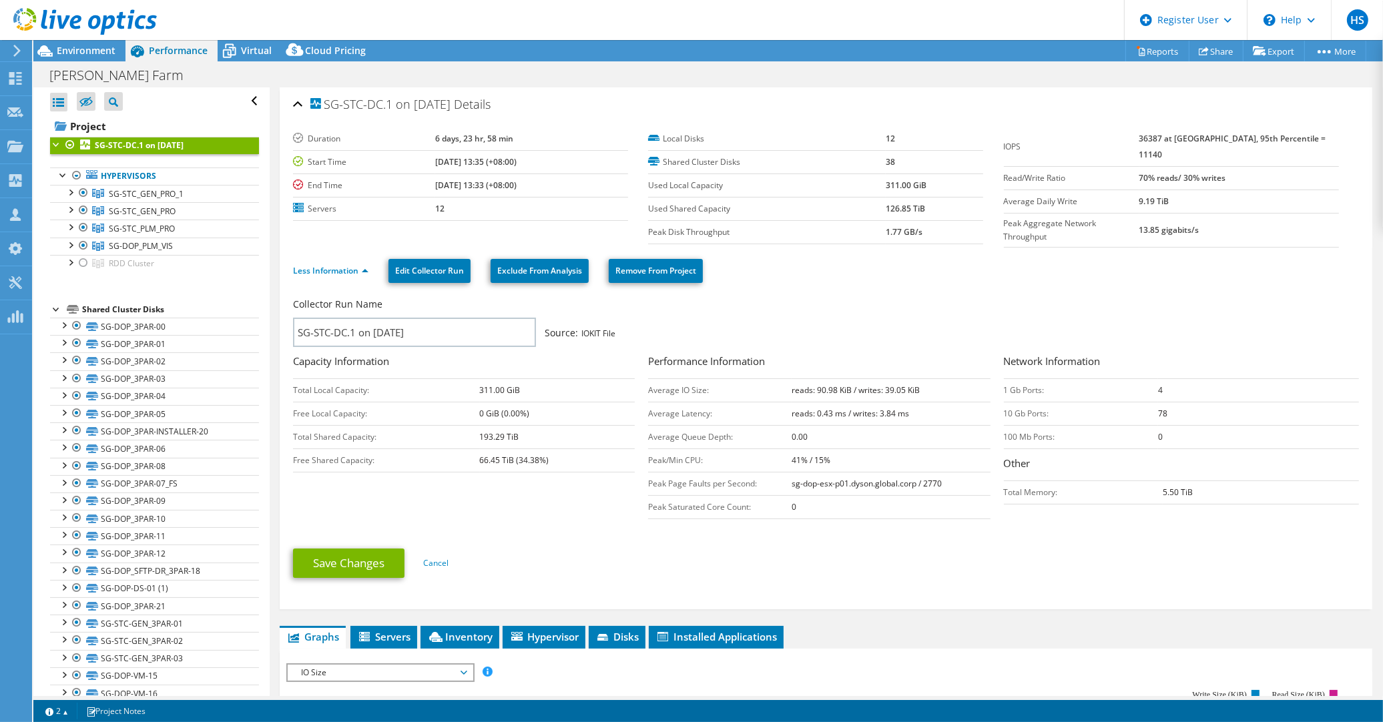
click at [784, 425] on td "Average Queue Depth:" at bounding box center [720, 436] width 144 height 23
click at [1164, 210] on section "Duration 6 days, 23 hr, 58 min Start Time [DATE] 13:35 (+08:00) End Time [DATE]…" at bounding box center [826, 188] width 1066 height 120
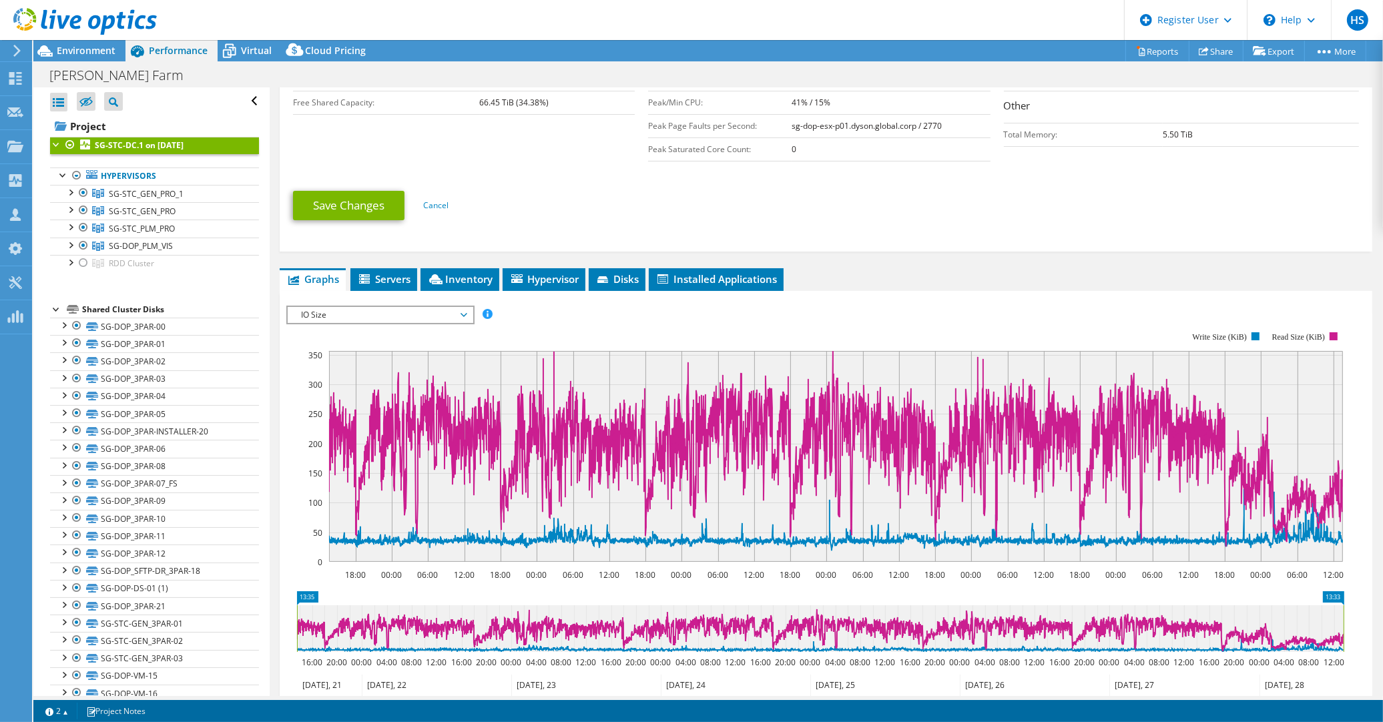
click at [455, 307] on span "IO Size" at bounding box center [380, 315] width 172 height 16
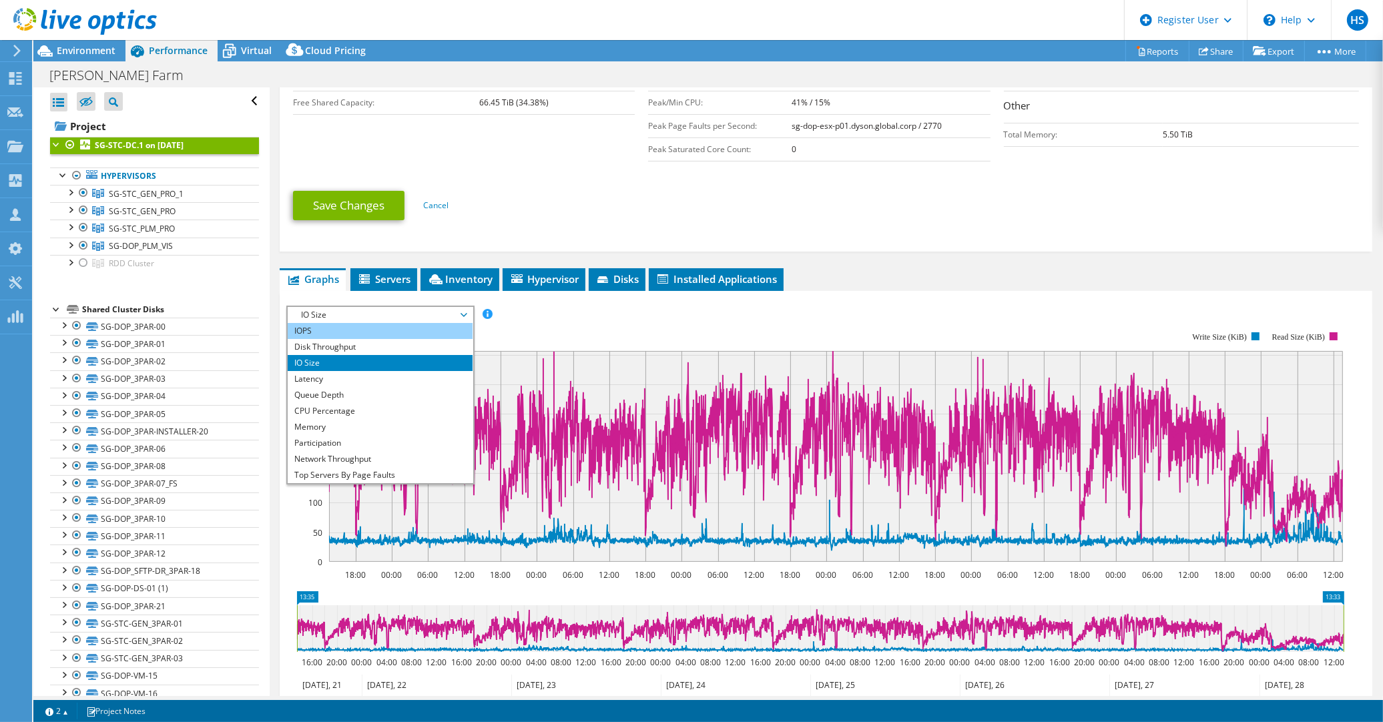
click at [419, 323] on li "IOPS" at bounding box center [380, 331] width 185 height 16
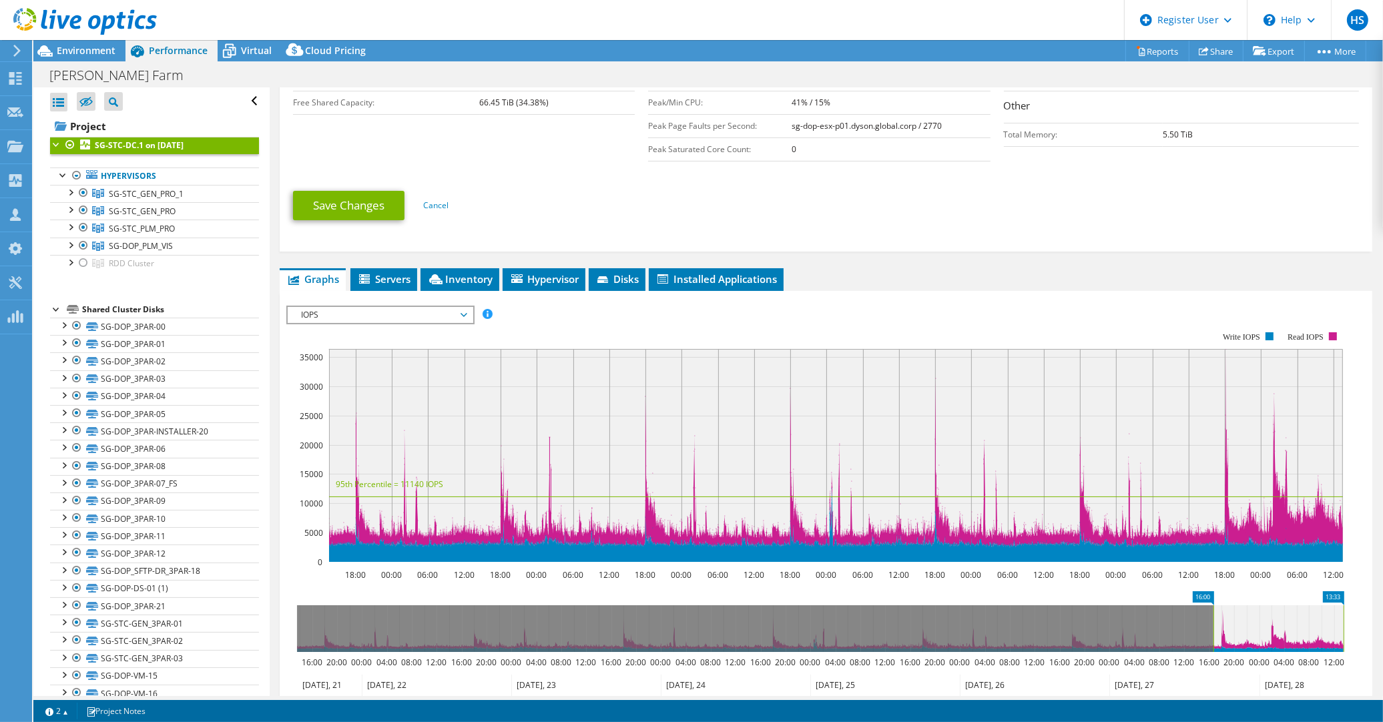
drag, startPoint x: 298, startPoint y: 568, endPoint x: 1215, endPoint y: 585, distance: 916.8
click at [1215, 606] on rect at bounding box center [1213, 629] width 5 height 47
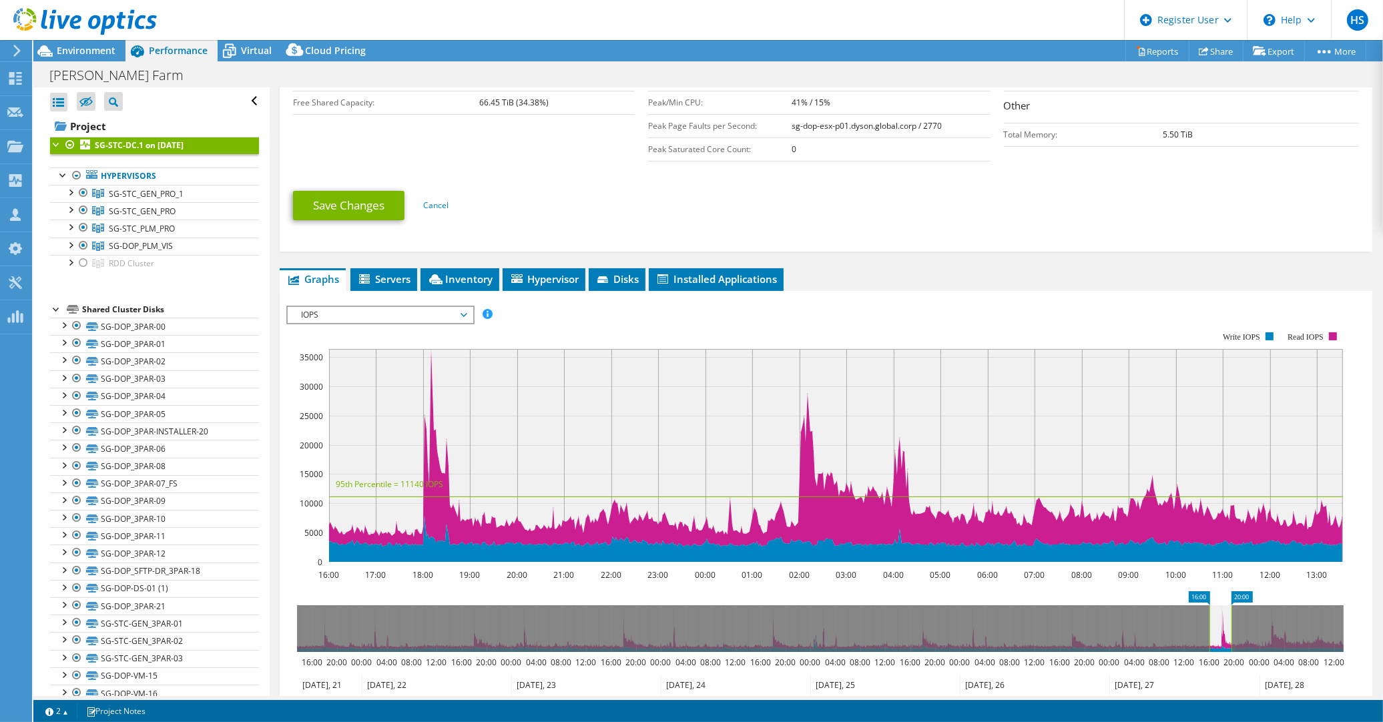
drag, startPoint x: 1344, startPoint y: 573, endPoint x: 1232, endPoint y: 583, distance: 112.6
click at [1232, 606] on rect at bounding box center [1231, 629] width 5 height 47
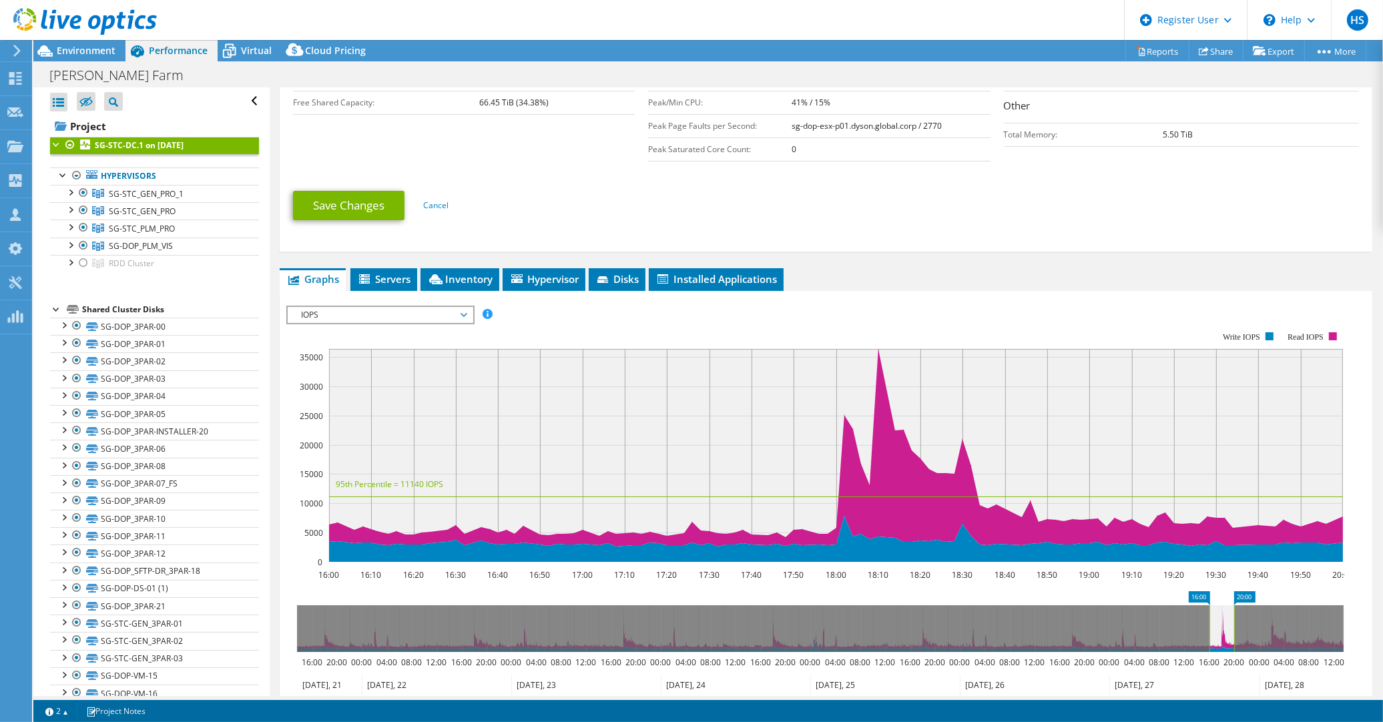
click at [1206, 606] on icon at bounding box center [820, 629] width 1047 height 47
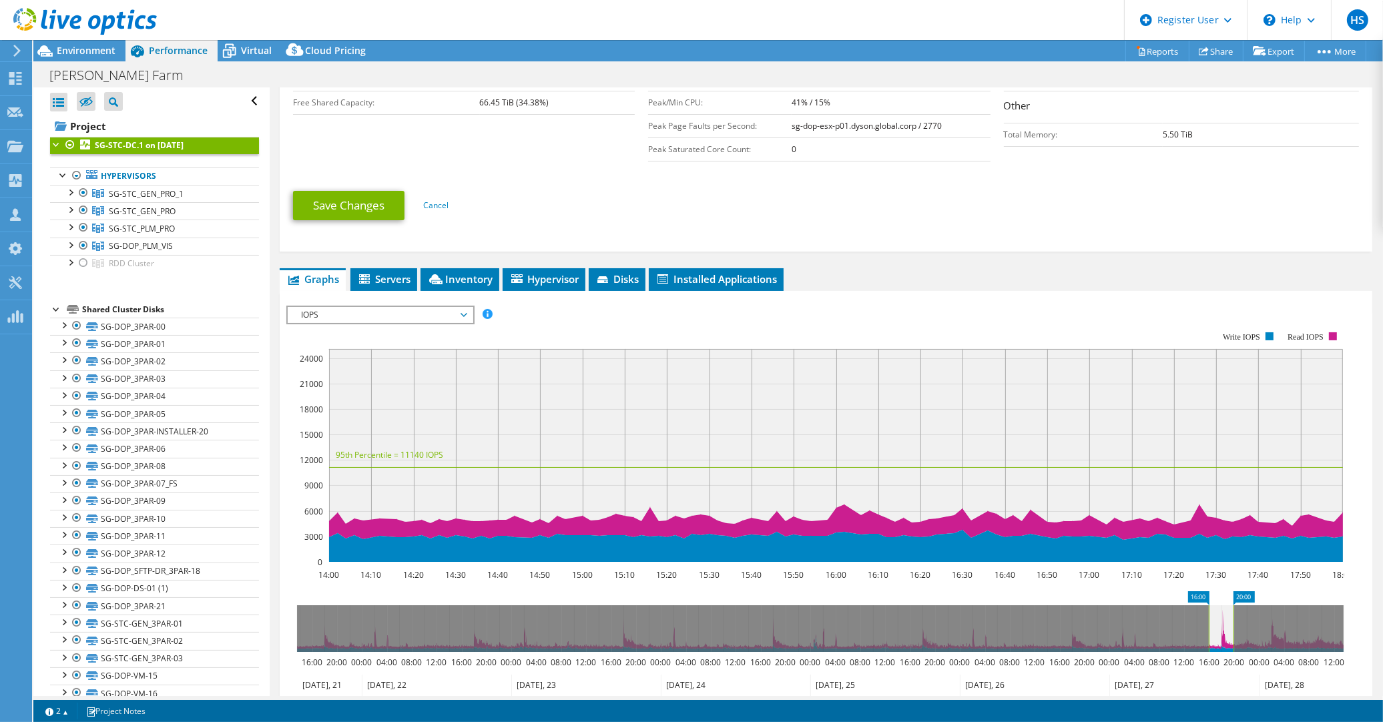
drag, startPoint x: 1214, startPoint y: 582, endPoint x: 1226, endPoint y: 582, distance: 12.0
click at [1226, 606] on icon at bounding box center [1221, 629] width 25 height 47
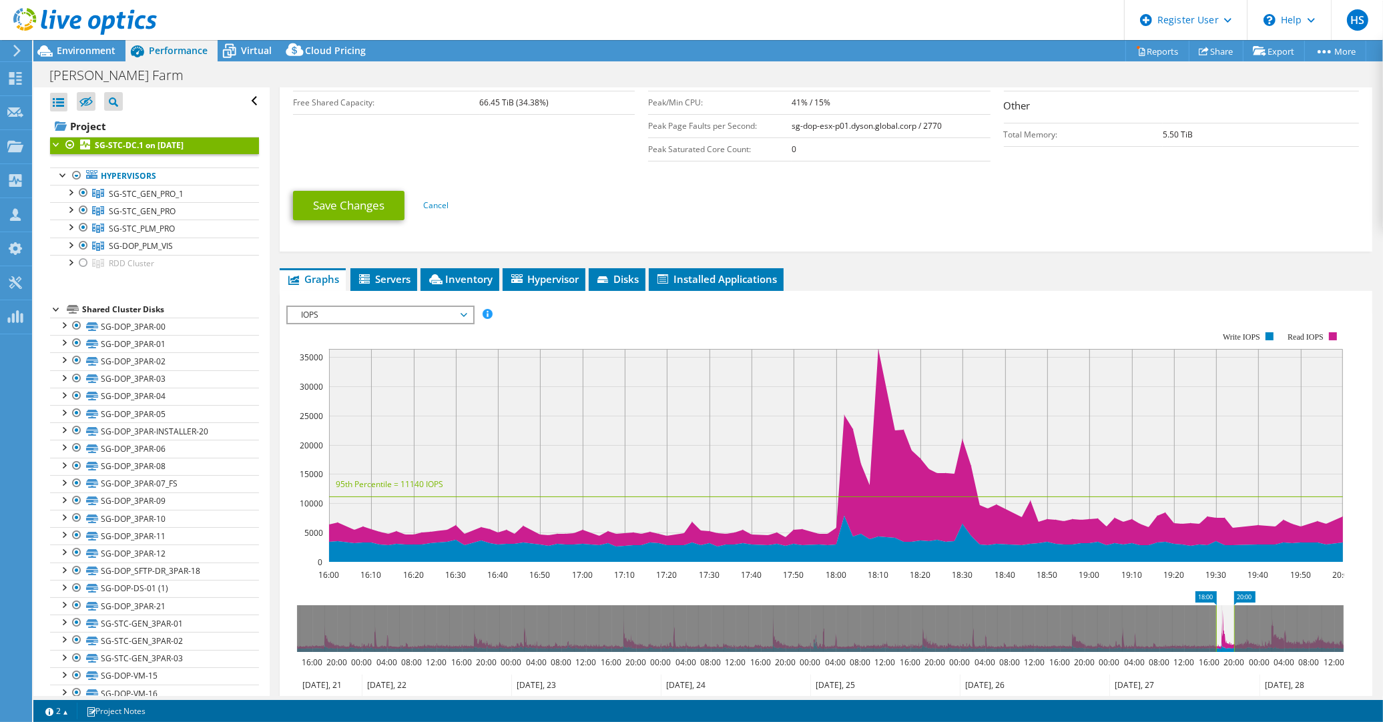
click at [1218, 606] on rect at bounding box center [1216, 629] width 5 height 47
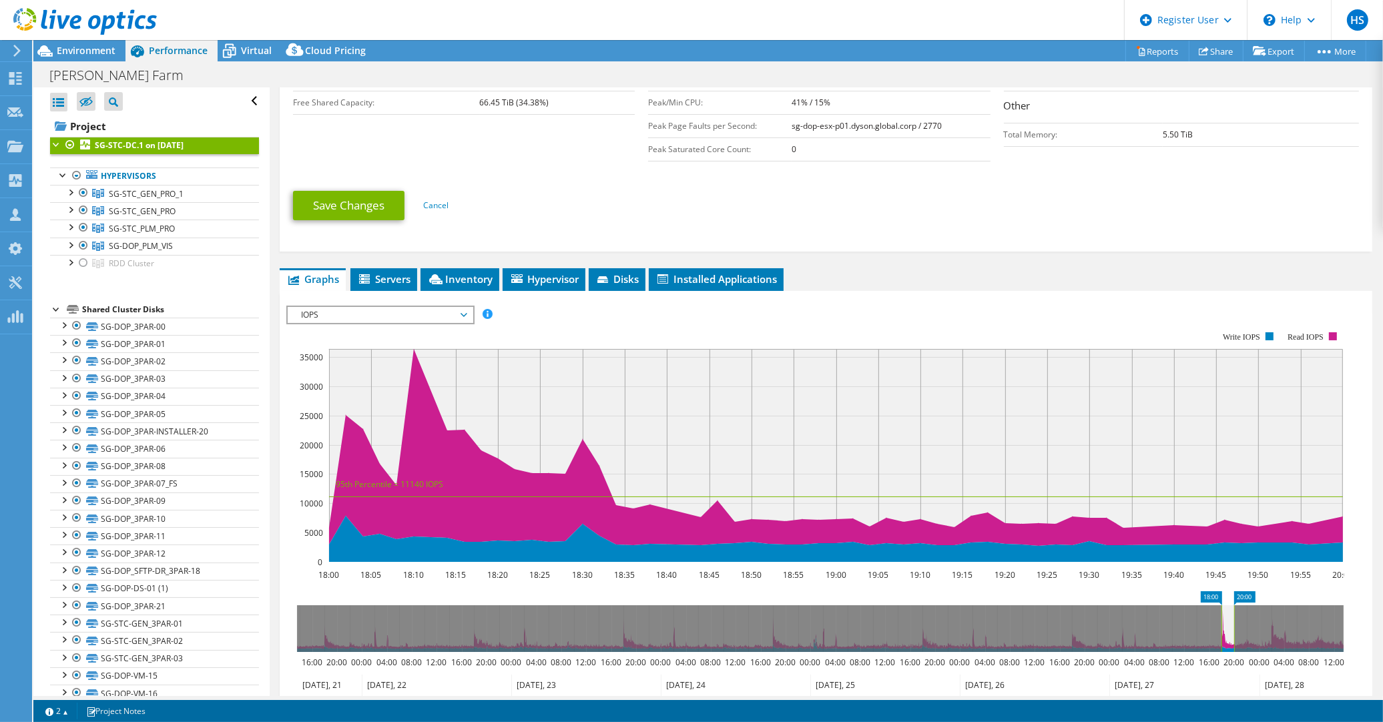
click at [453, 307] on span "IOPS" at bounding box center [380, 315] width 172 height 16
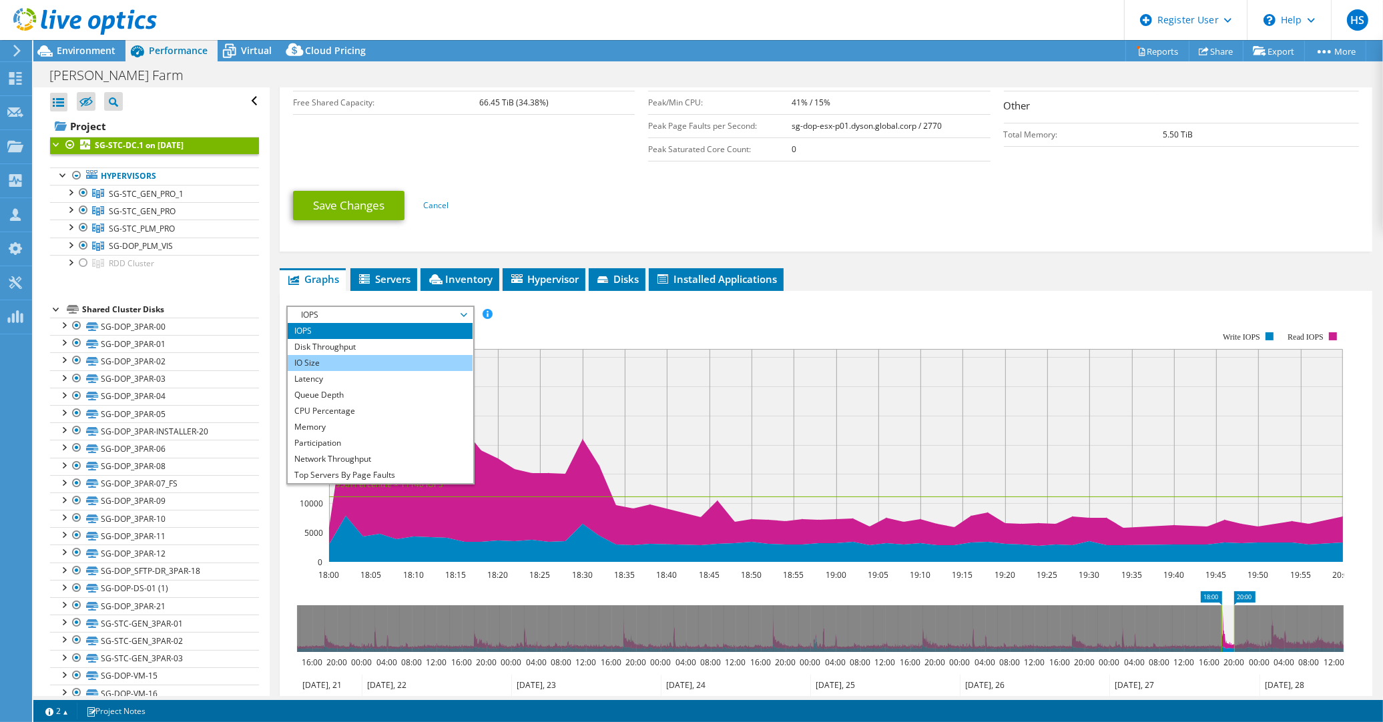
click at [438, 355] on li "IO Size" at bounding box center [380, 363] width 185 height 16
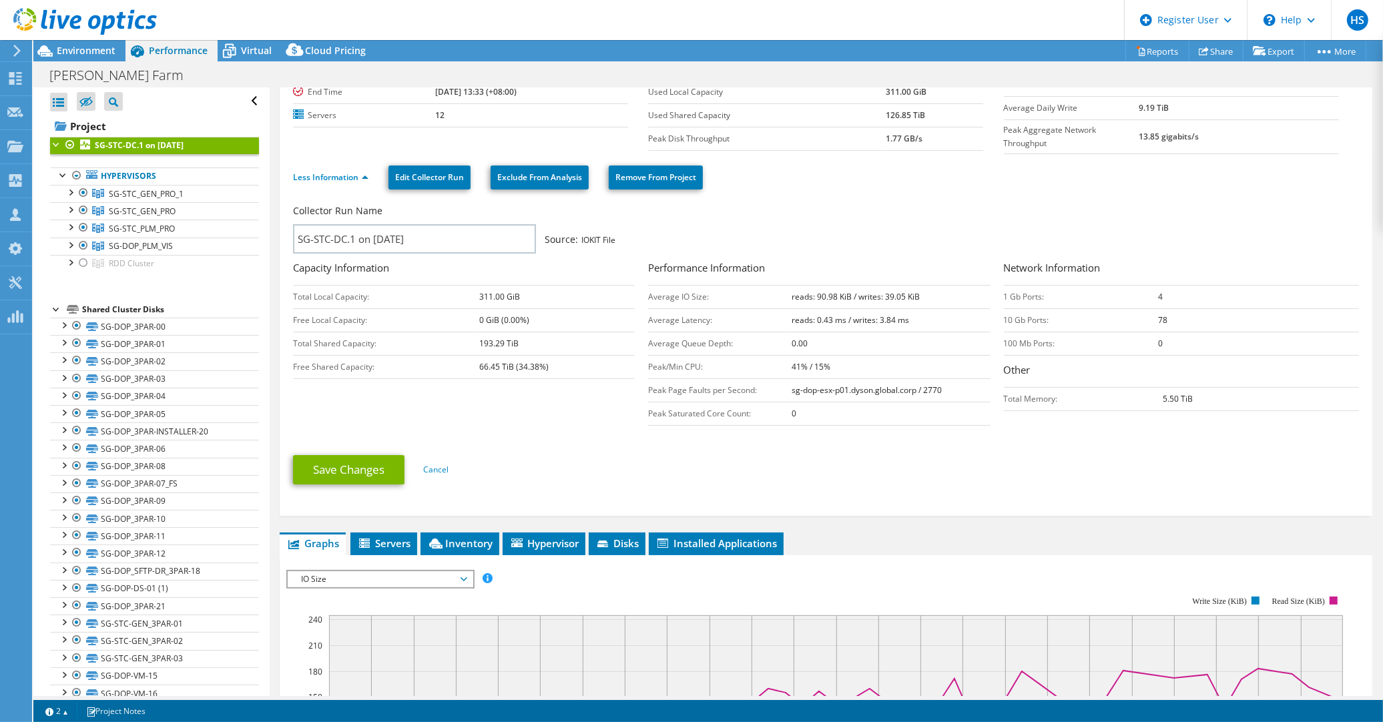
scroll to position [0, 0]
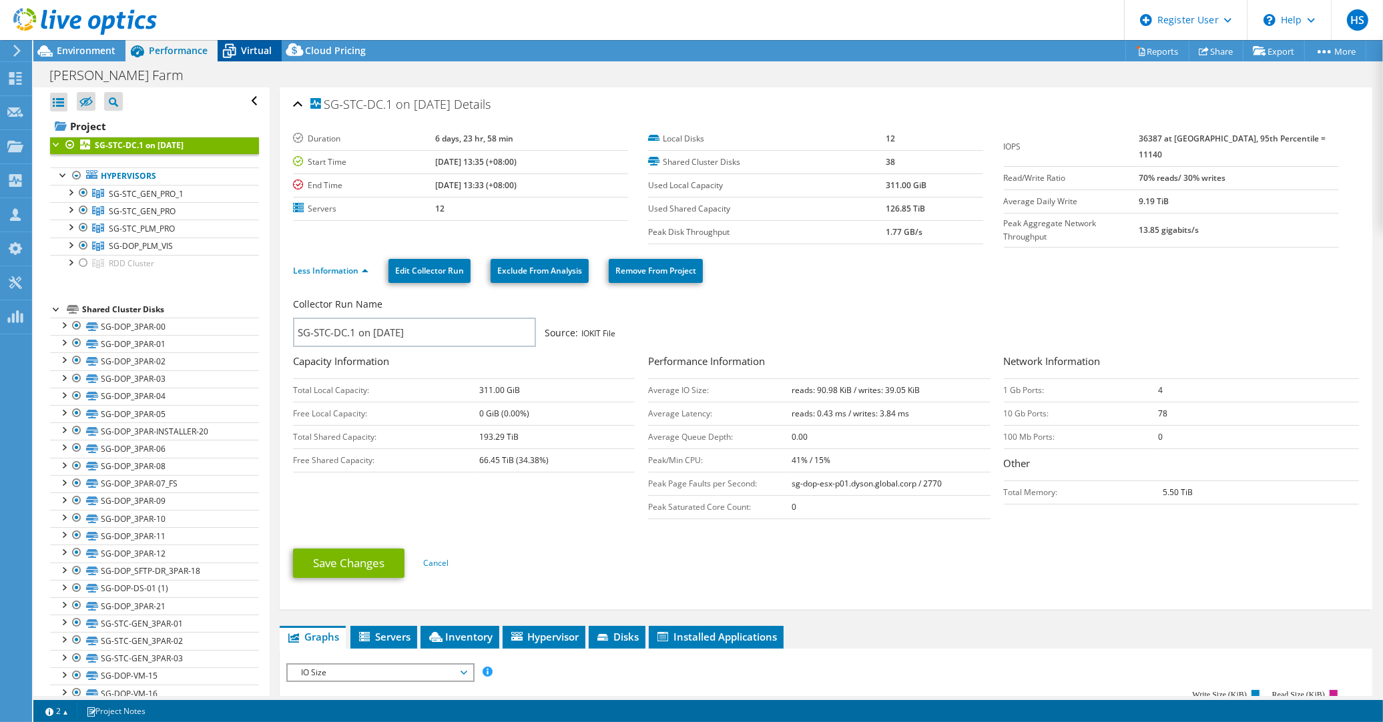
click at [247, 44] on span "Virtual" at bounding box center [256, 50] width 31 height 13
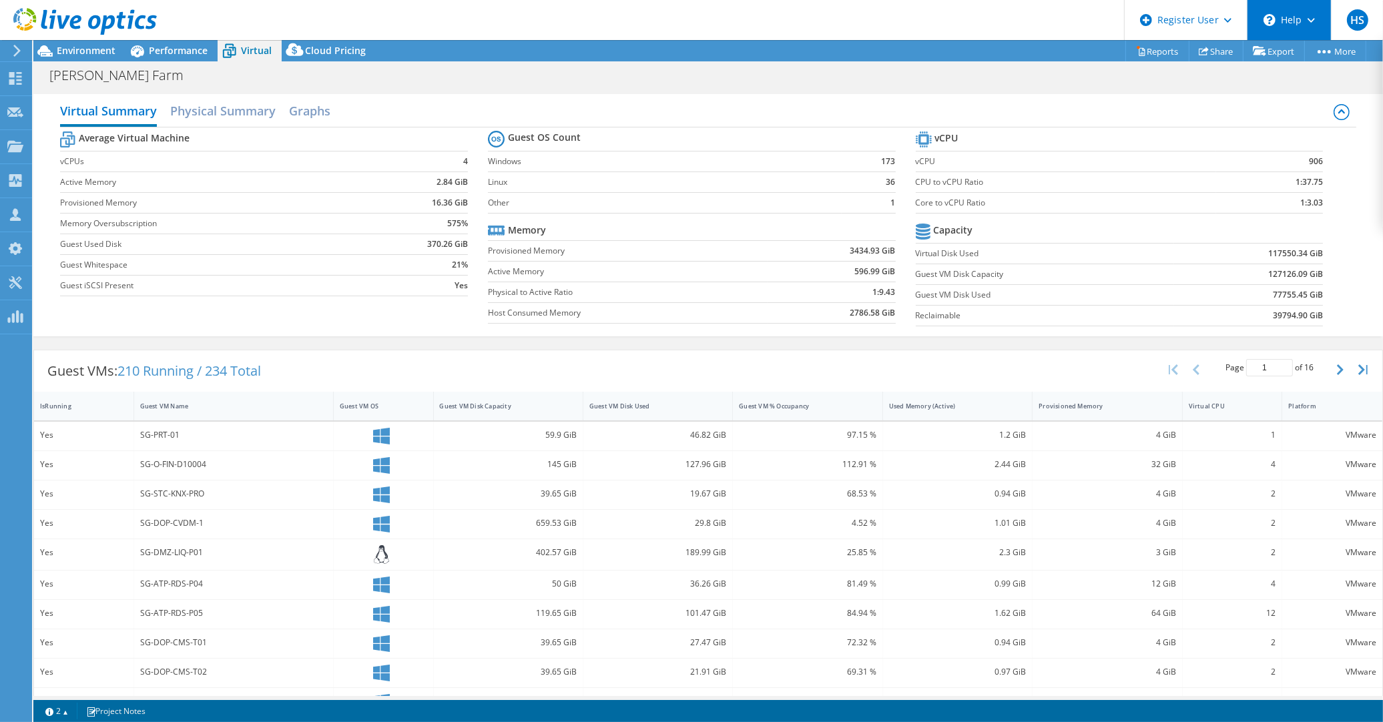
click at [1289, 28] on div "\n Help" at bounding box center [1289, 20] width 84 height 40
click at [1286, 61] on link "Explore Helpful Articles" at bounding box center [1322, 57] width 149 height 33
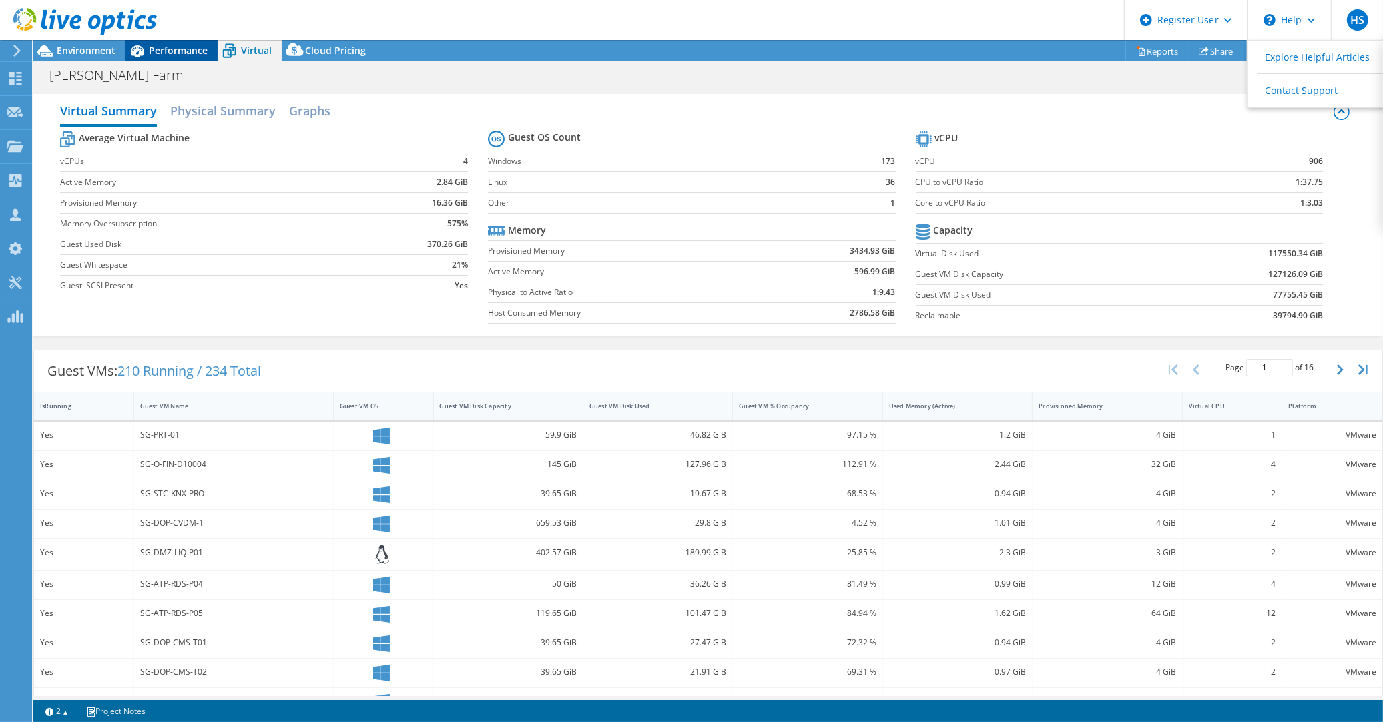
click at [165, 41] on div "Performance" at bounding box center [172, 50] width 92 height 21
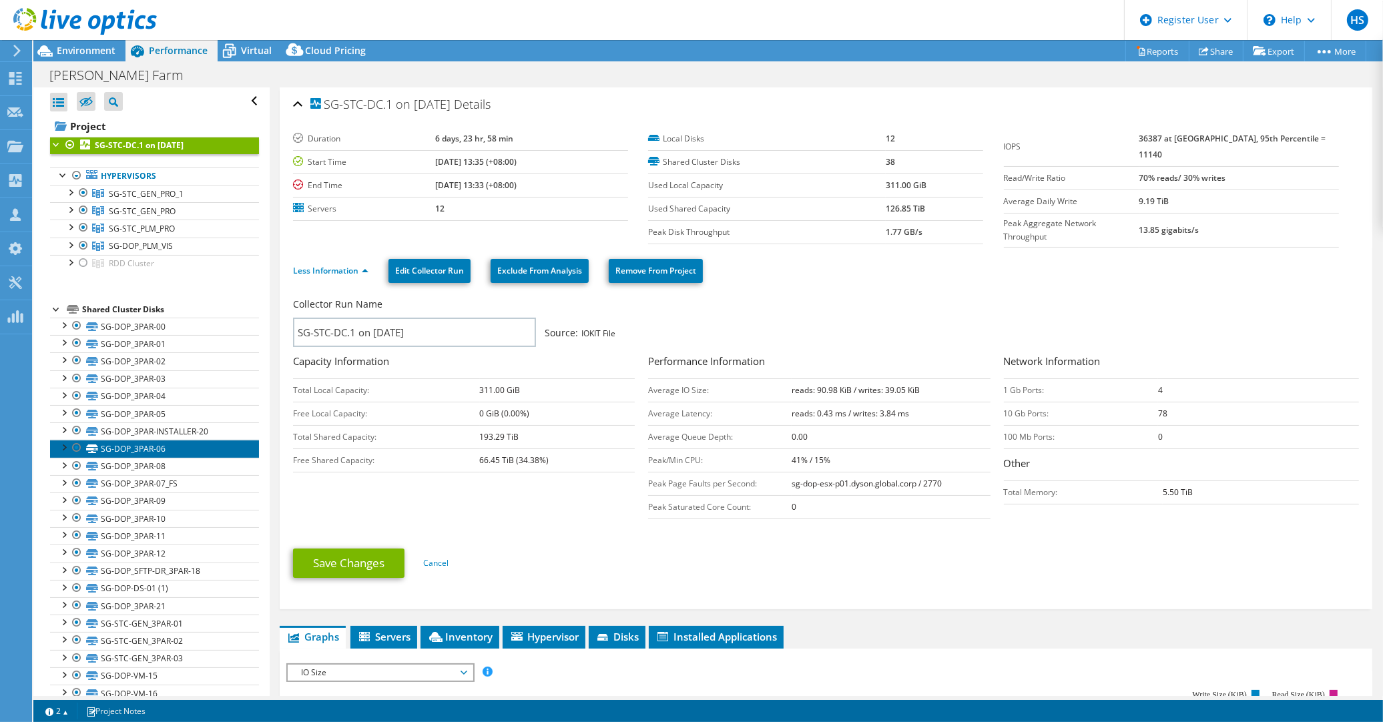
click at [103, 440] on link "SG-DOP_3PAR-06" at bounding box center [154, 448] width 209 height 17
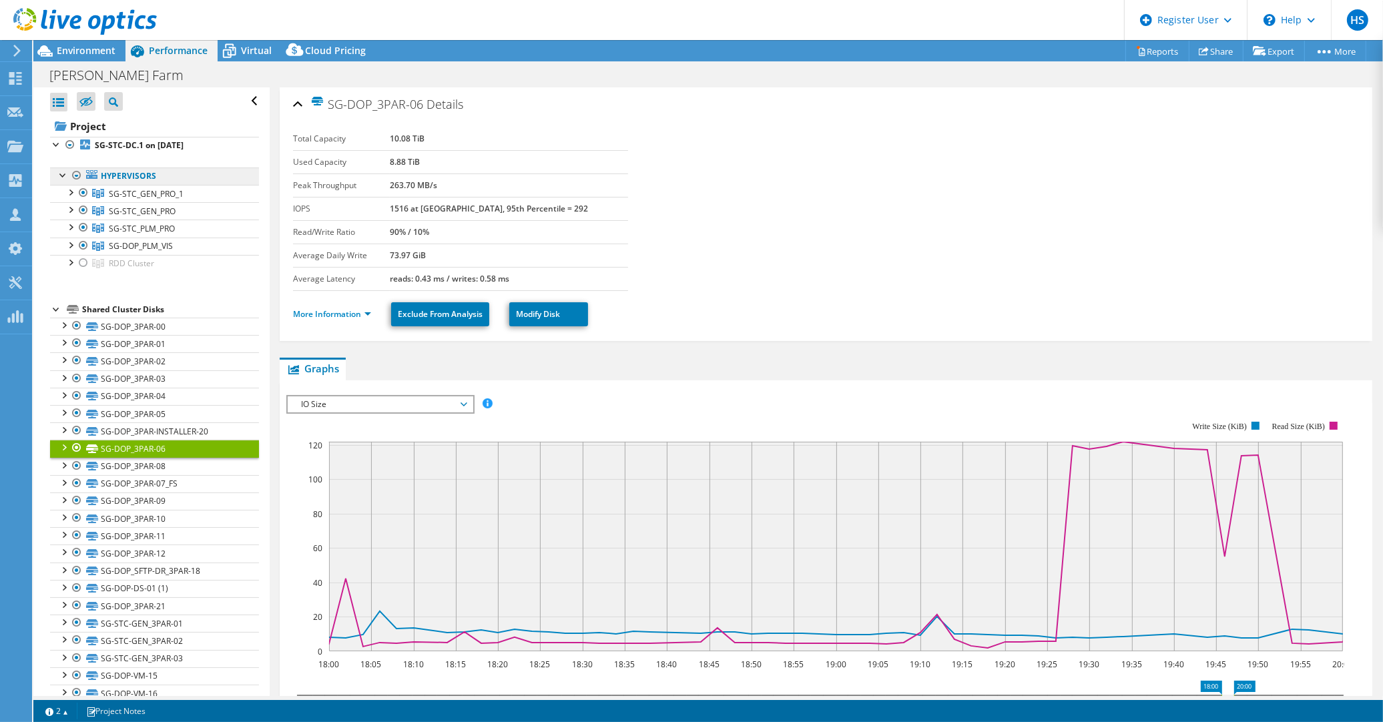
click at [134, 168] on link "Hypervisors" at bounding box center [154, 176] width 209 height 17
click at [154, 140] on b "SG-STC-DC.1 on [DATE]" at bounding box center [139, 145] width 89 height 11
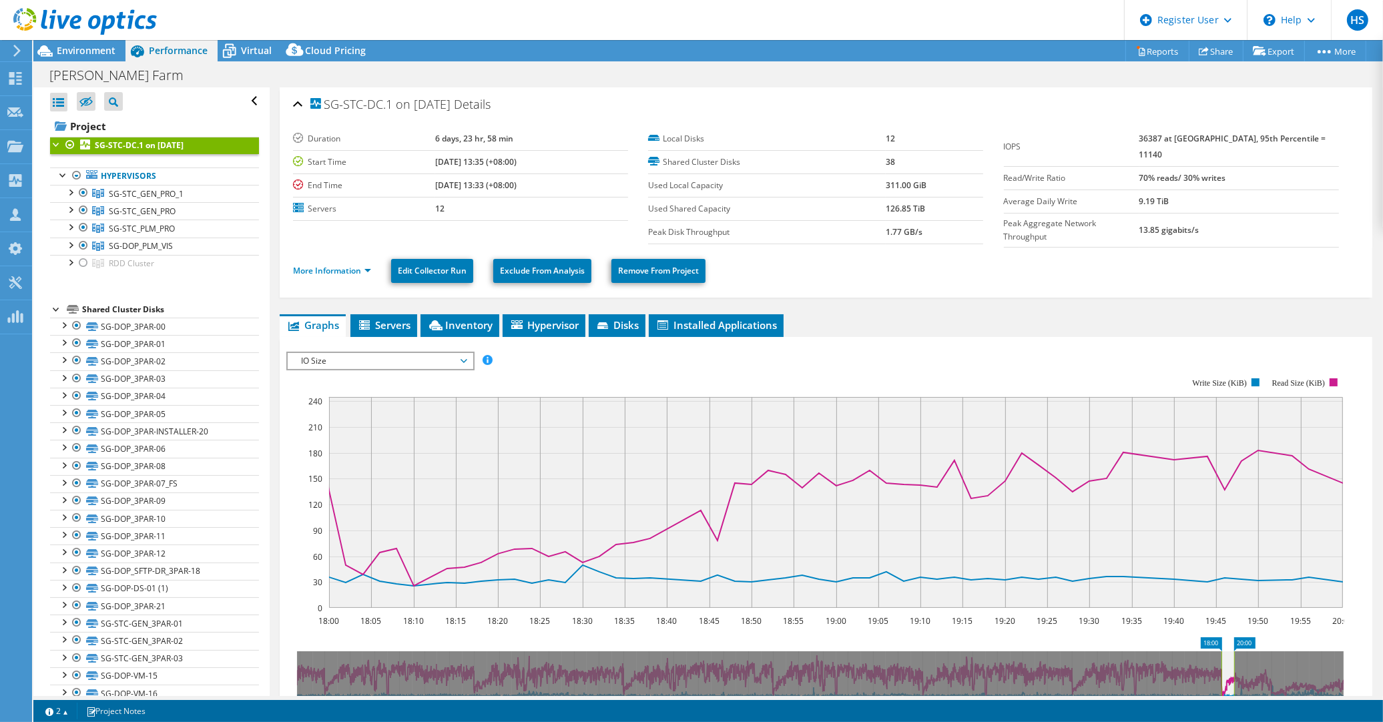
click at [316, 256] on ul "More Information Edit Collector Run Exclude From Analysis Remove From Project" at bounding box center [826, 269] width 1066 height 27
click at [327, 265] on link "More Information" at bounding box center [332, 270] width 78 height 11
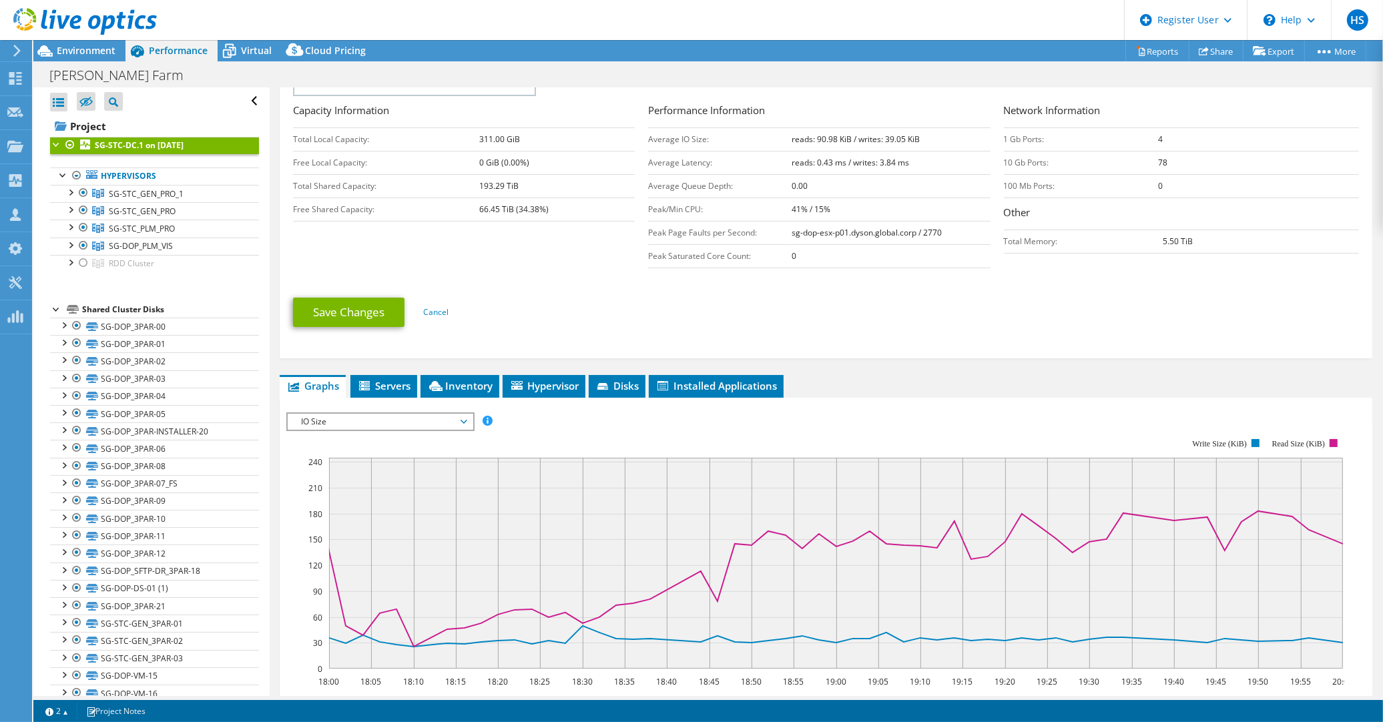
scroll to position [412, 0]
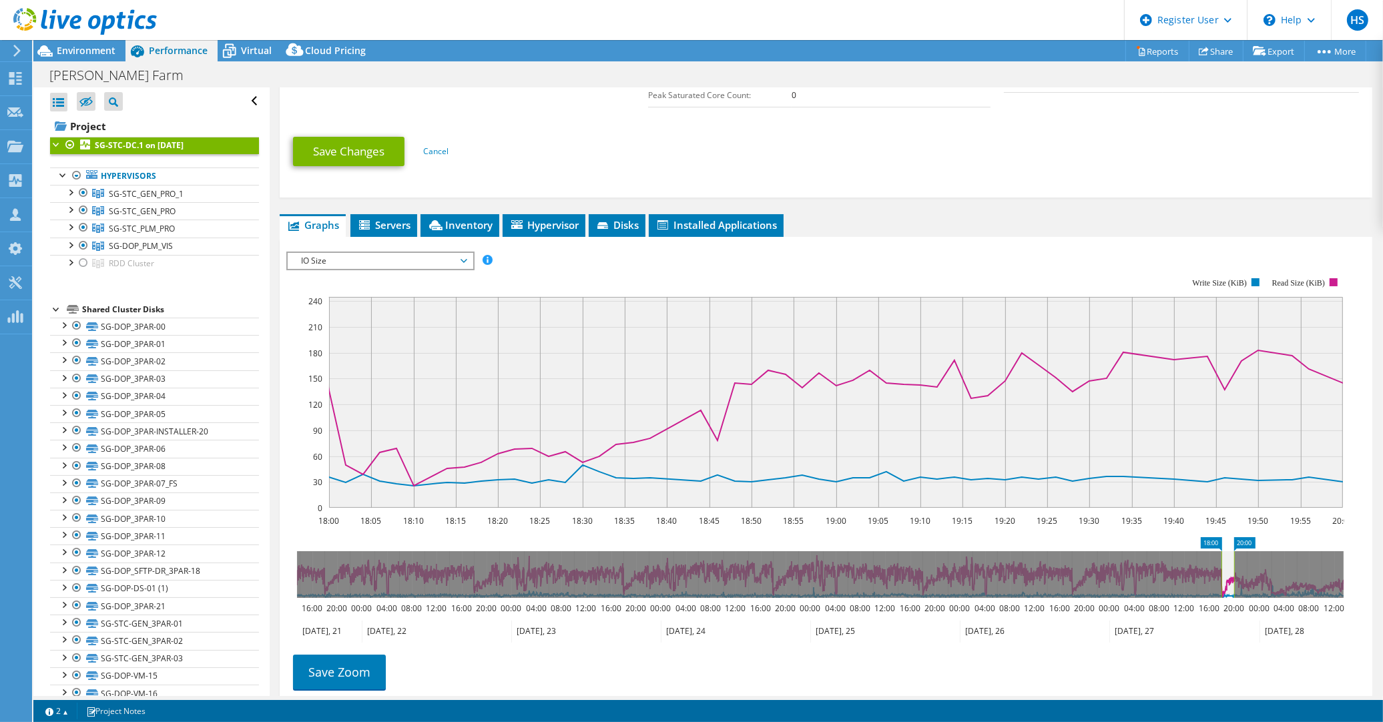
click at [452, 253] on span "IO Size" at bounding box center [380, 261] width 172 height 16
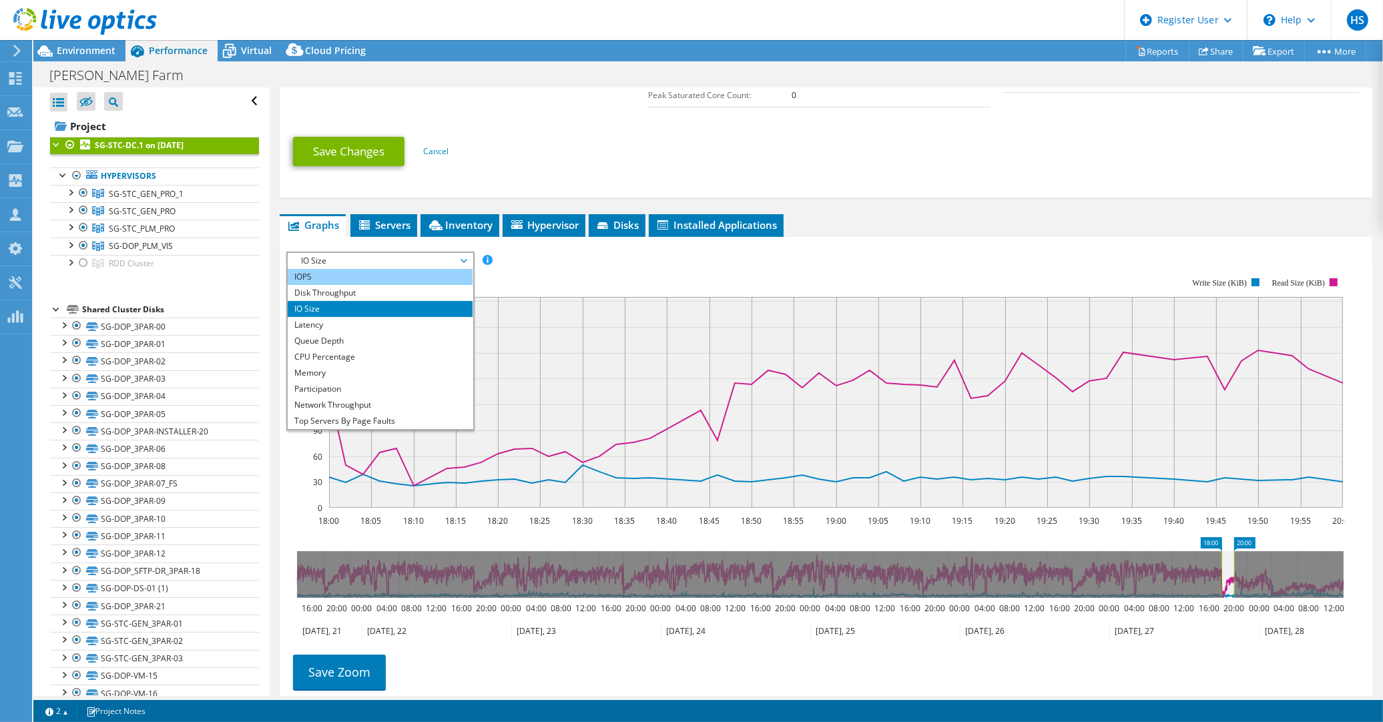
click at [435, 269] on li "IOPS" at bounding box center [380, 277] width 185 height 16
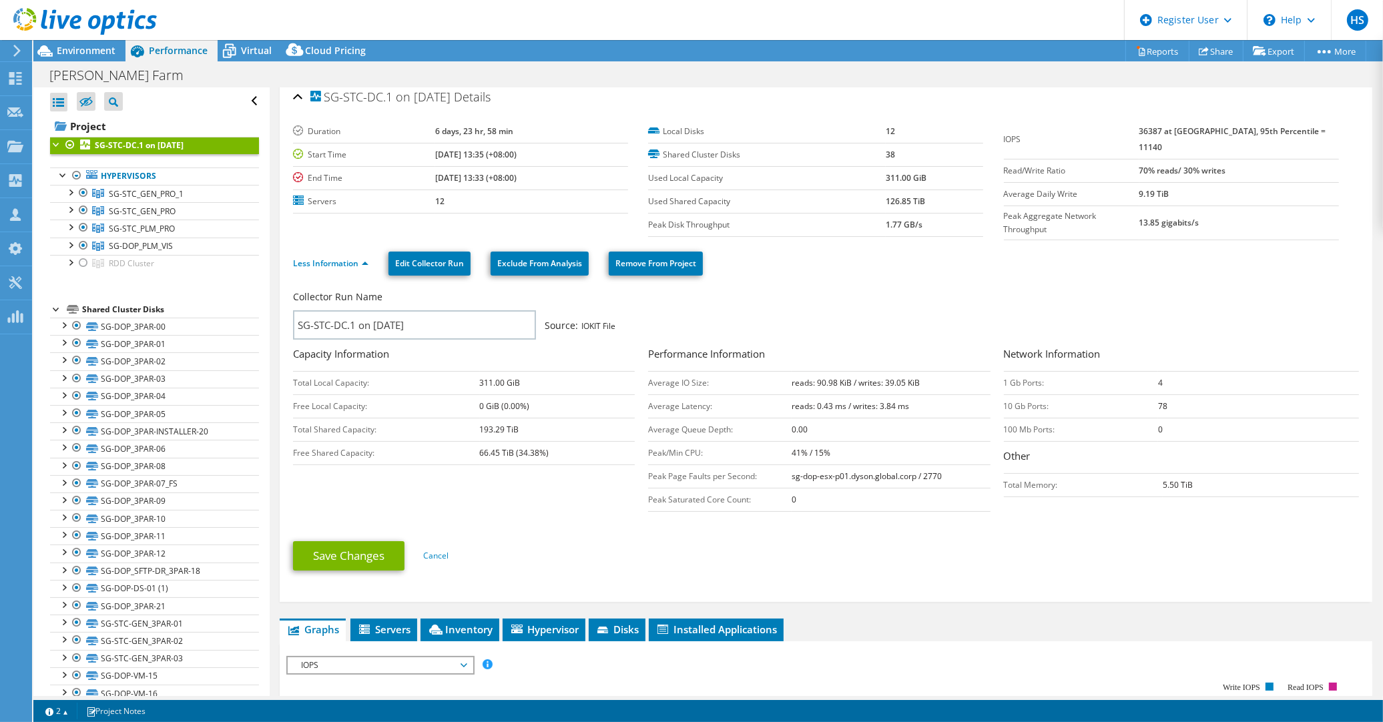
scroll to position [0, 0]
